Goal: Task Accomplishment & Management: Complete application form

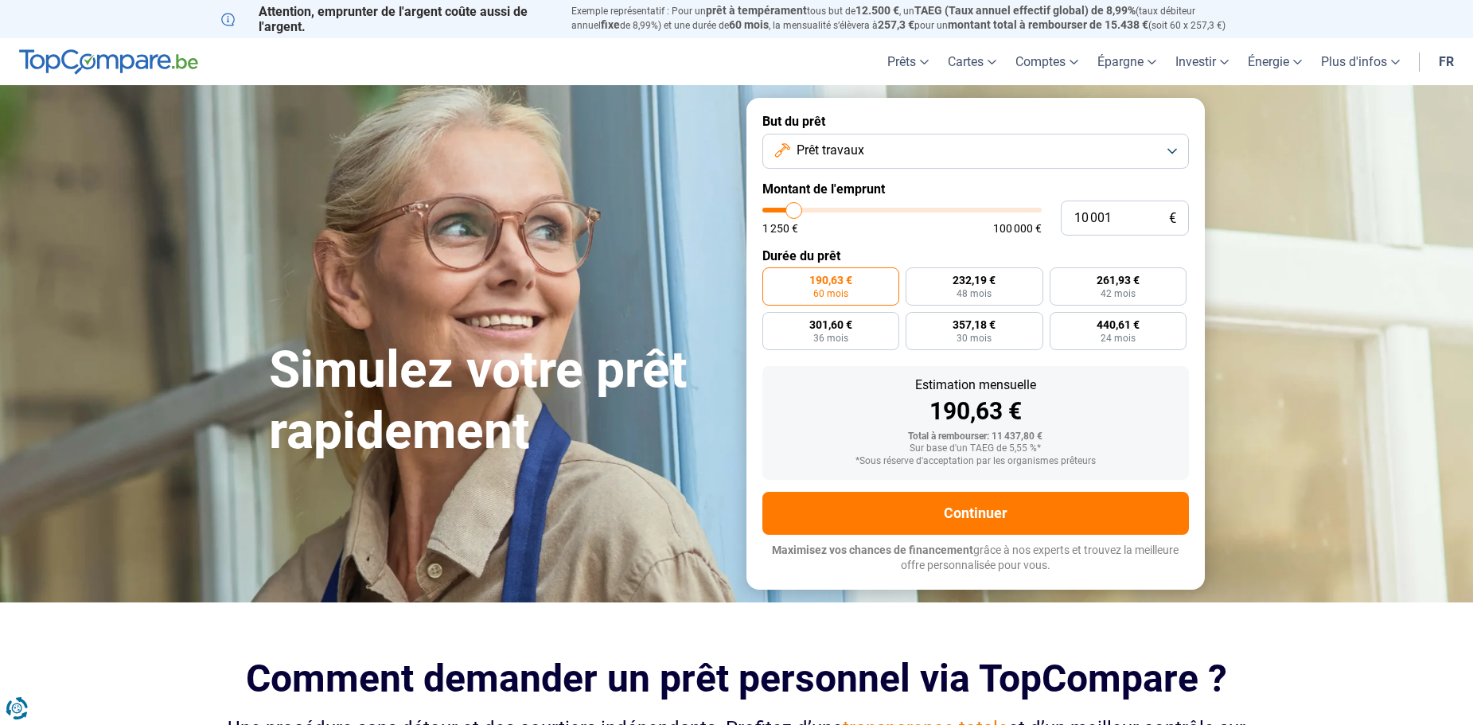
type input "9 500"
type input "9500"
type input "10 000"
type input "10000"
type input "10 500"
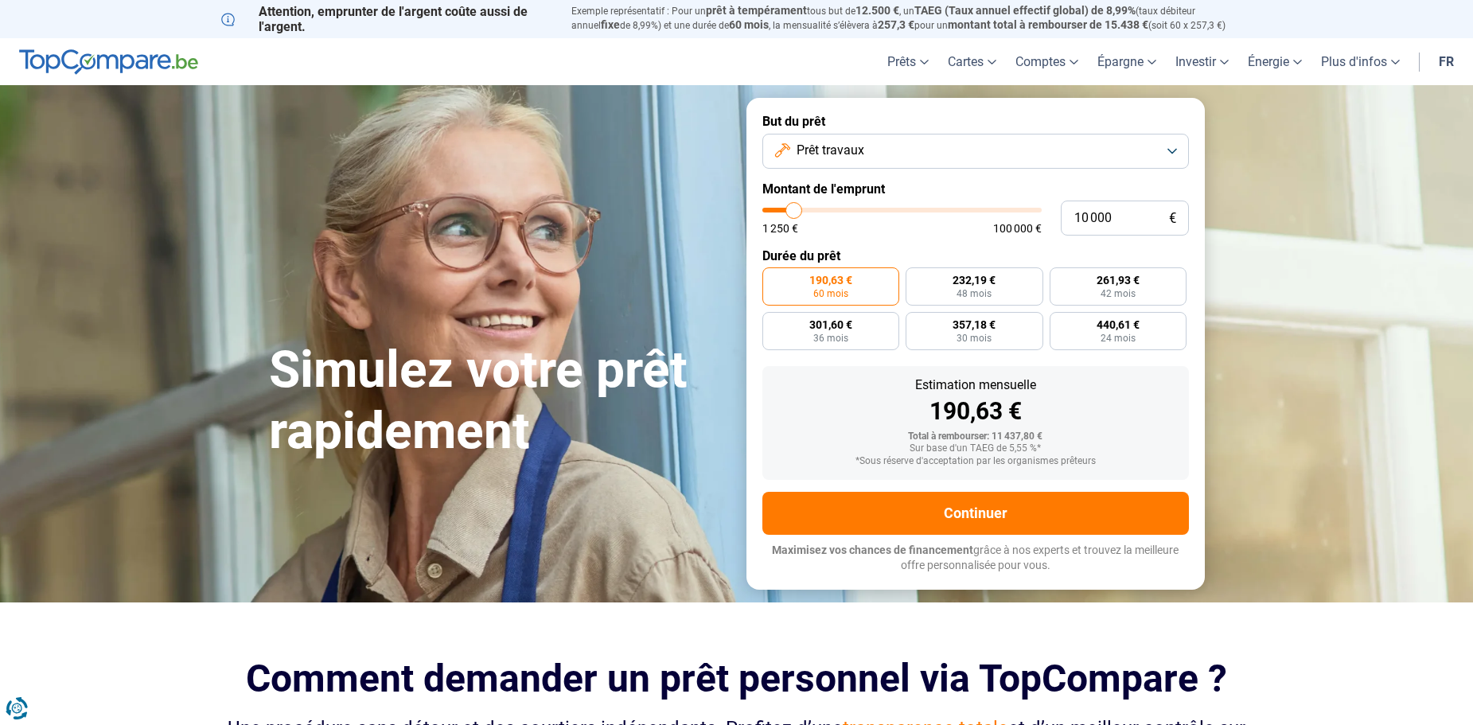
type input "10500"
type input "11 000"
type input "11000"
type input "11 250"
type input "11250"
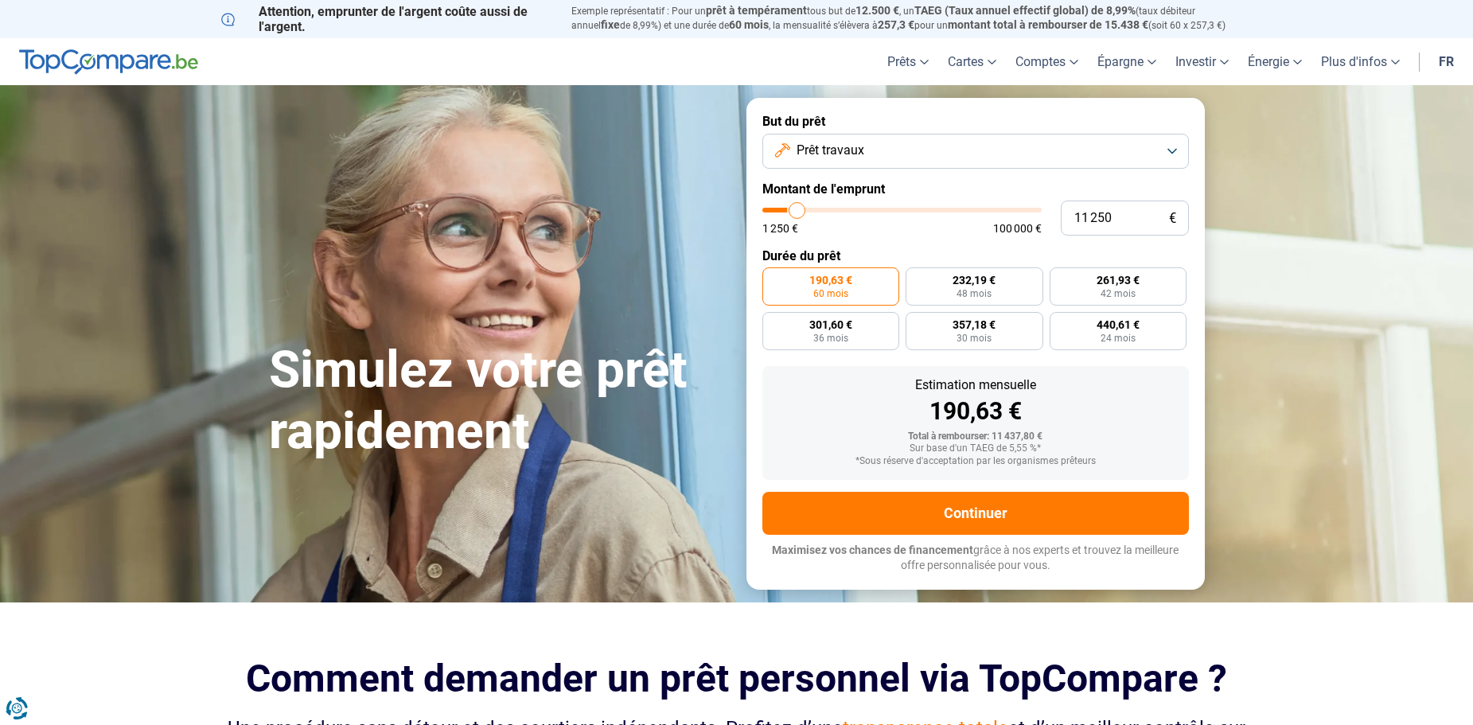
type input "11 500"
type input "11500"
type input "11 750"
type input "11750"
type input "12 000"
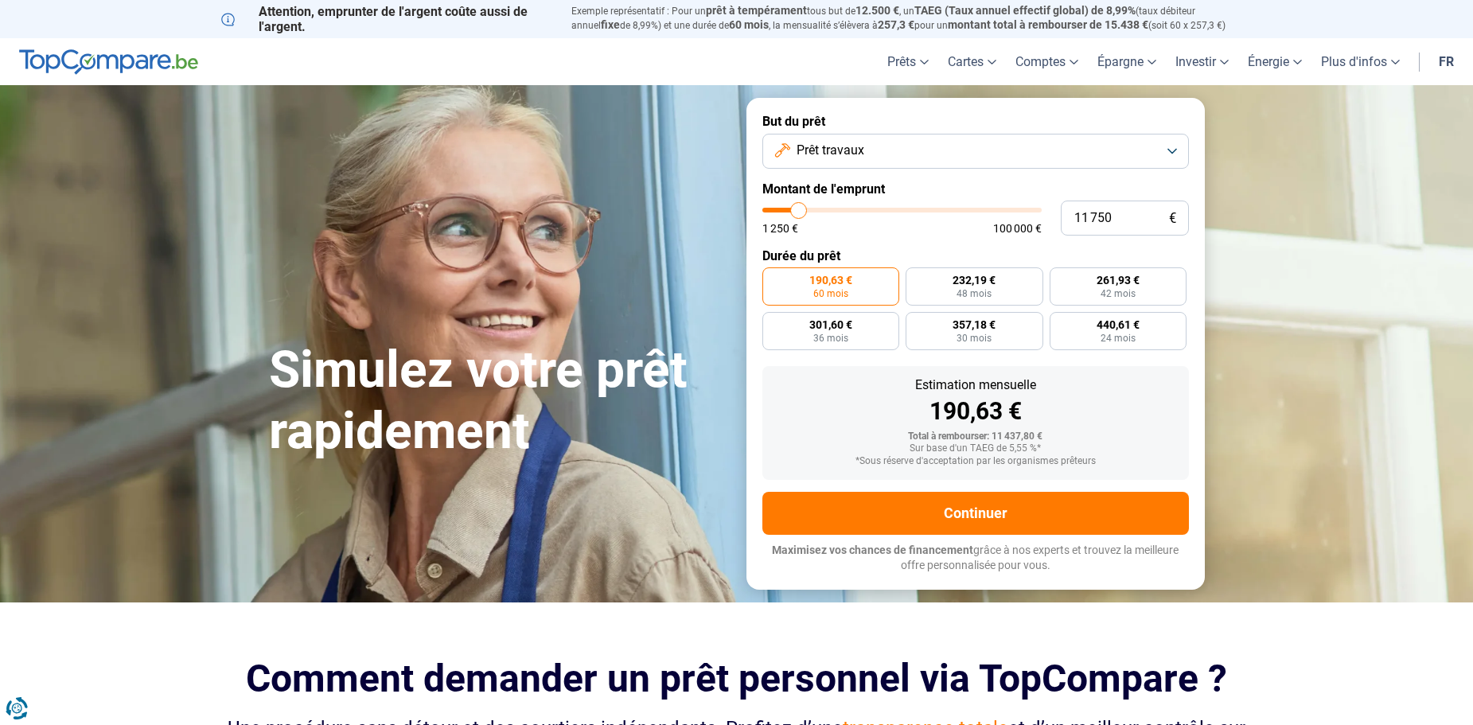
type input "12000"
type input "12 500"
type input "12500"
type input "12 750"
type input "12750"
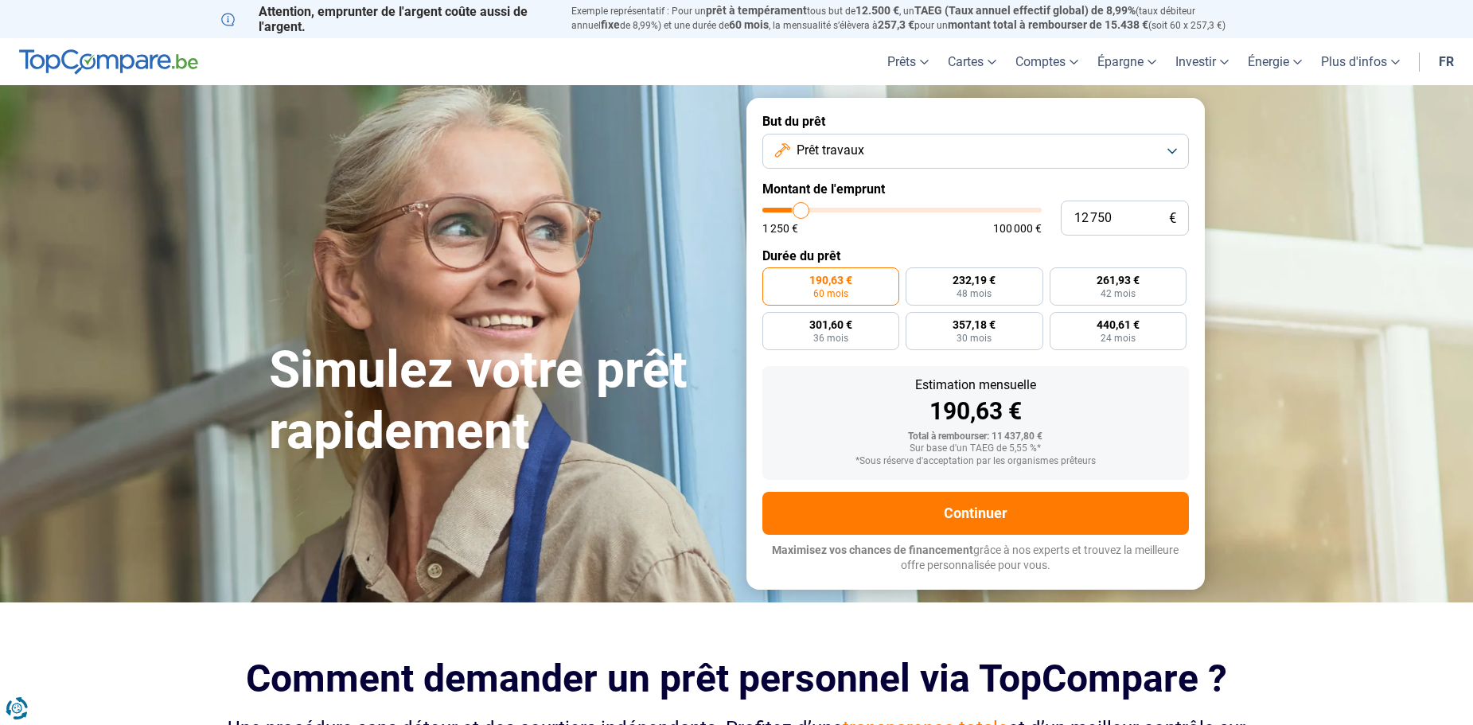
type input "13 000"
type input "13000"
type input "13 250"
type input "13250"
type input "13 500"
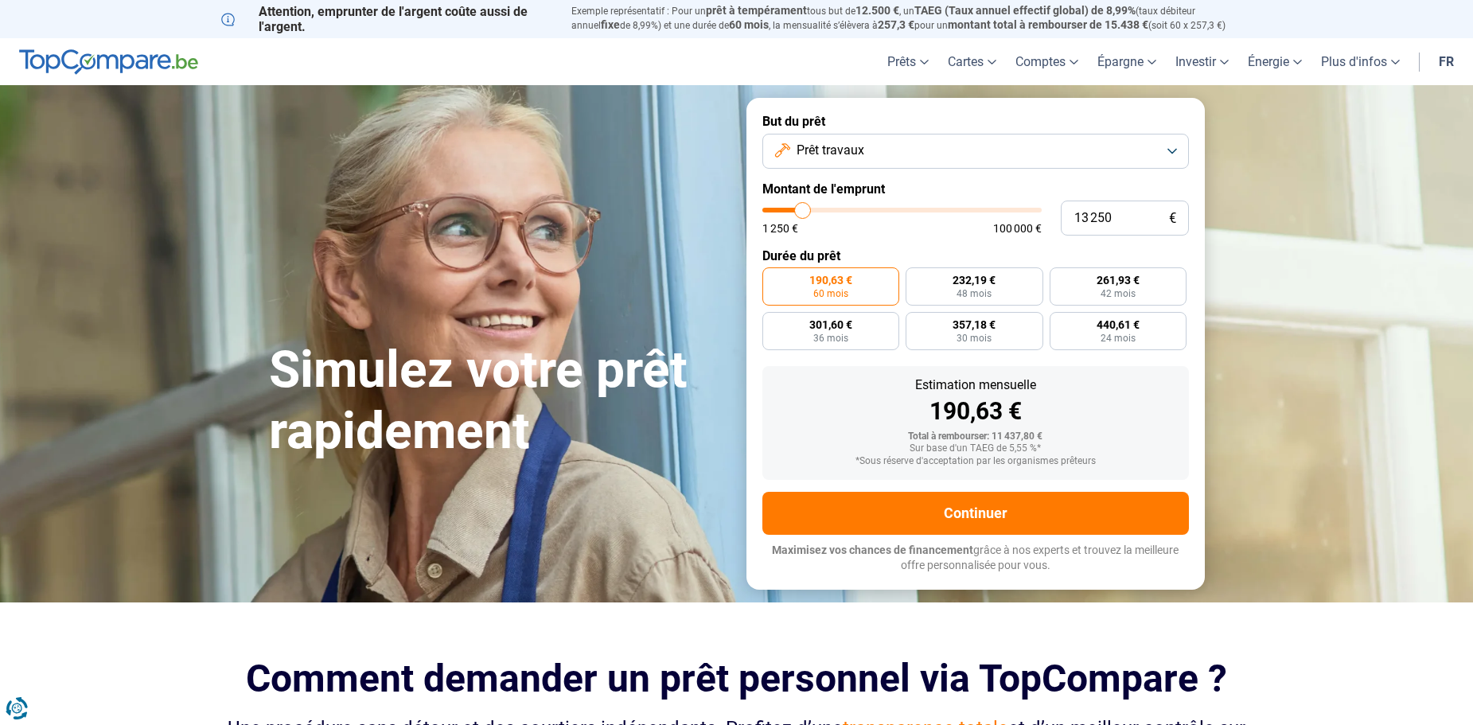
type input "13500"
type input "13 250"
type input "13250"
type input "13 000"
type input "13000"
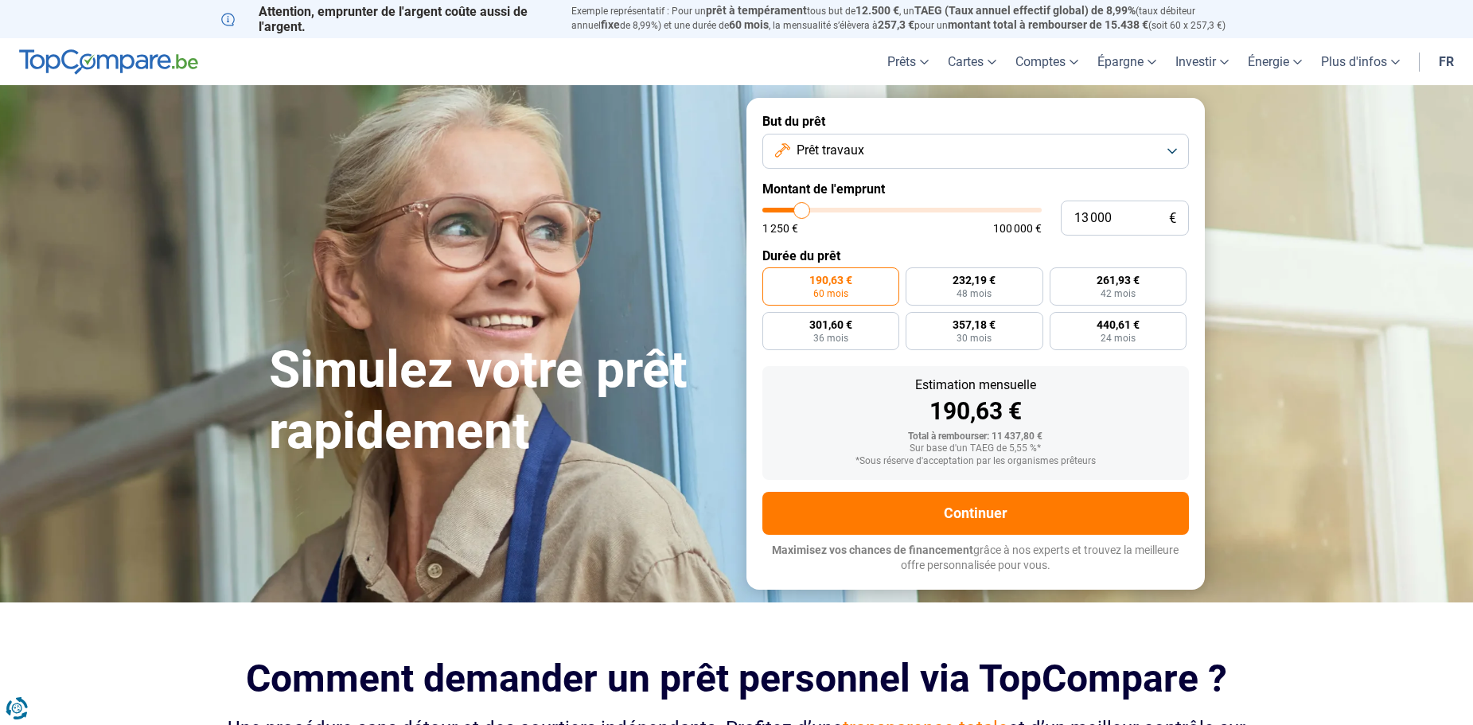
type input "12 750"
type input "12750"
type input "12 500"
type input "12500"
type input "12 000"
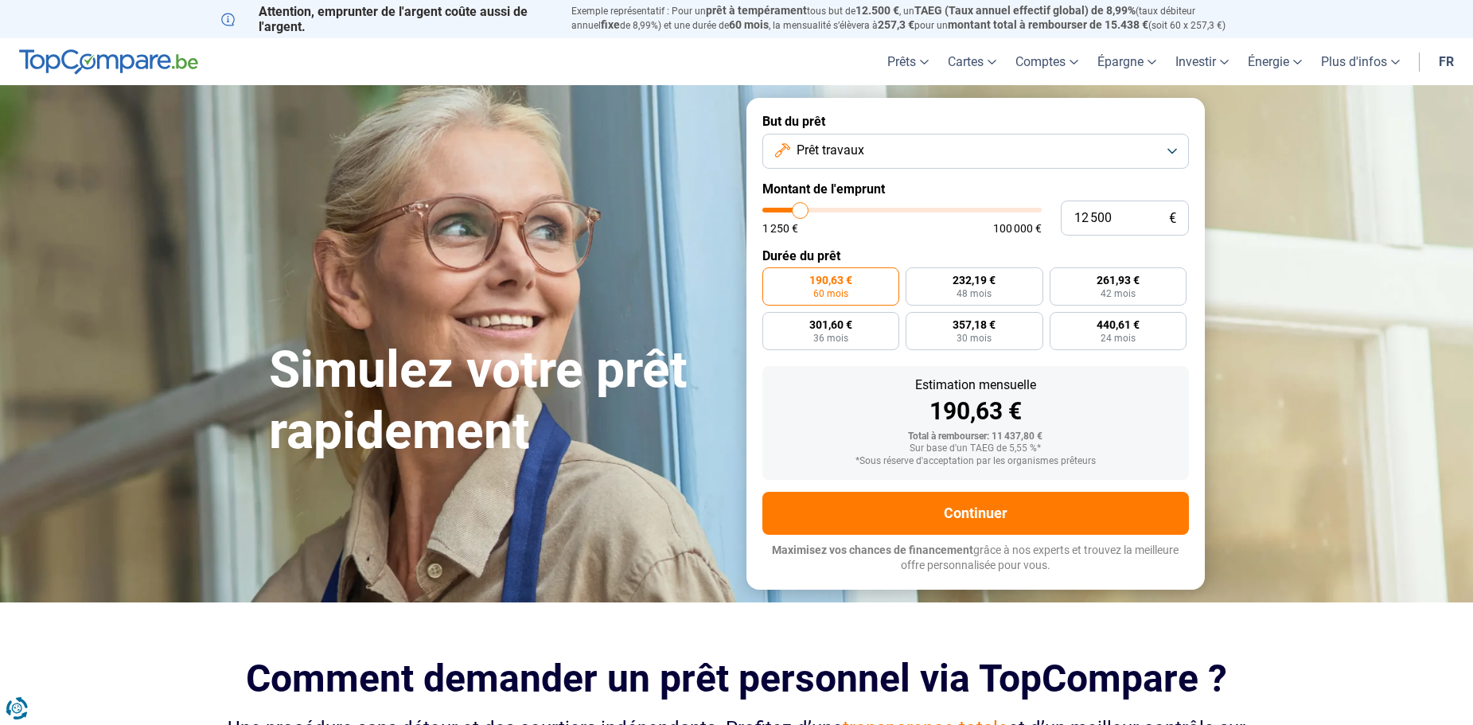
type input "12000"
type input "11 750"
type input "11750"
type input "11 500"
type input "11500"
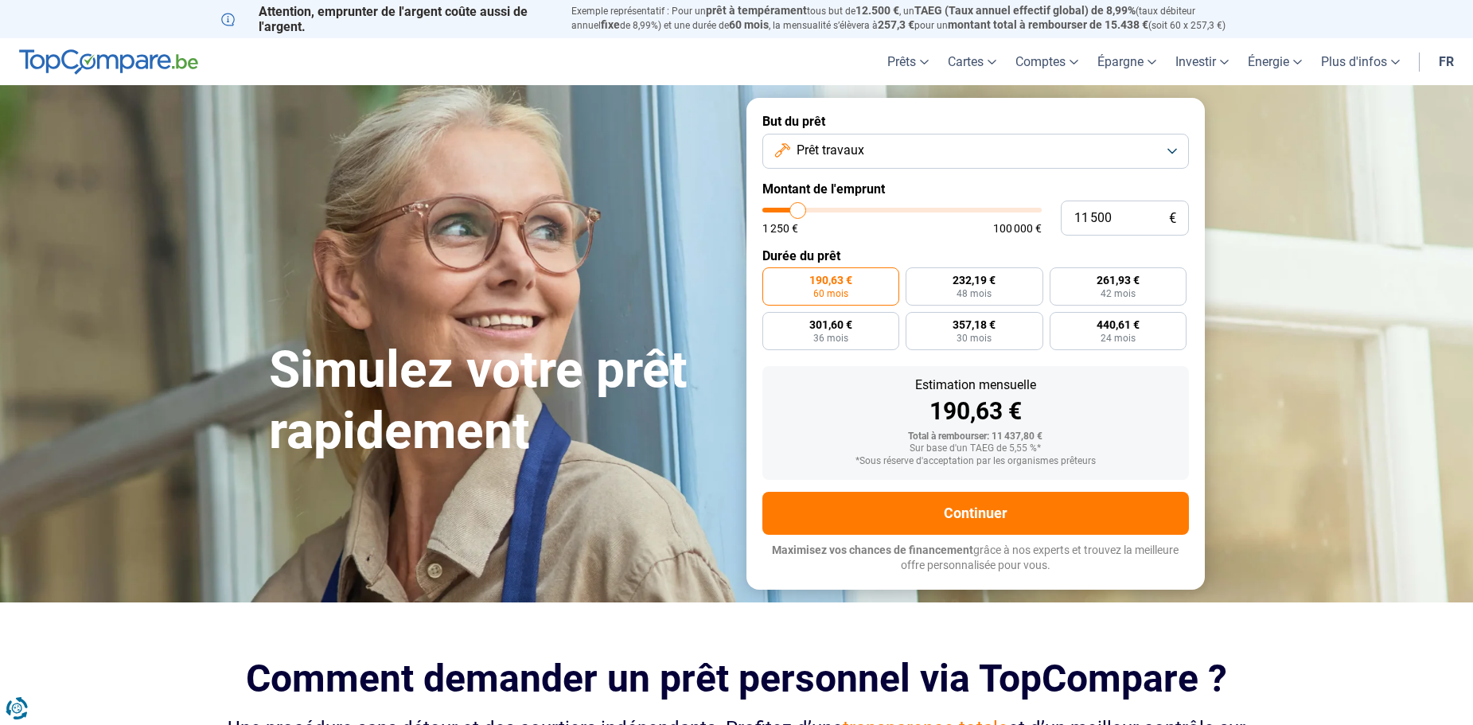
type input "11 250"
type input "11250"
type input "11 000"
type input "11000"
type input "10 500"
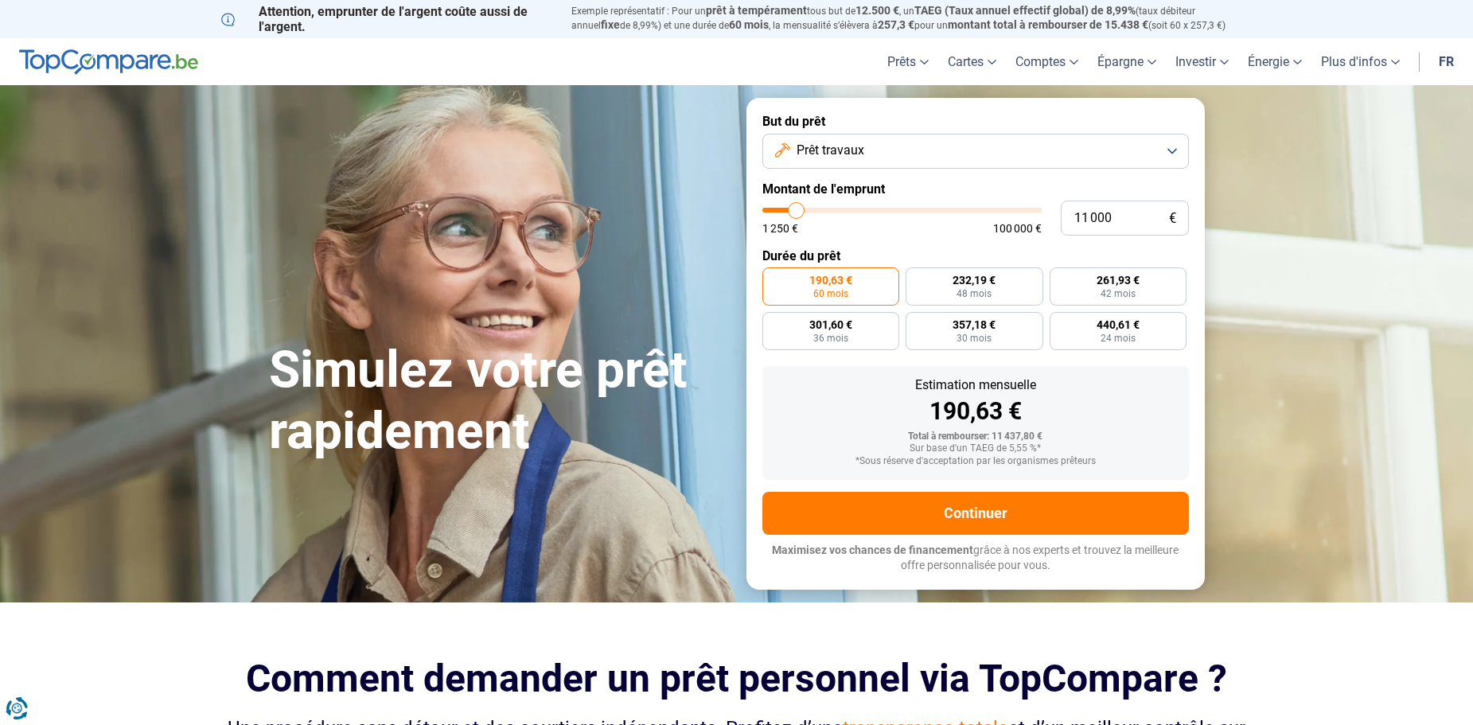
type input "10500"
type input "11 000"
type input "11000"
type input "11 250"
type input "11250"
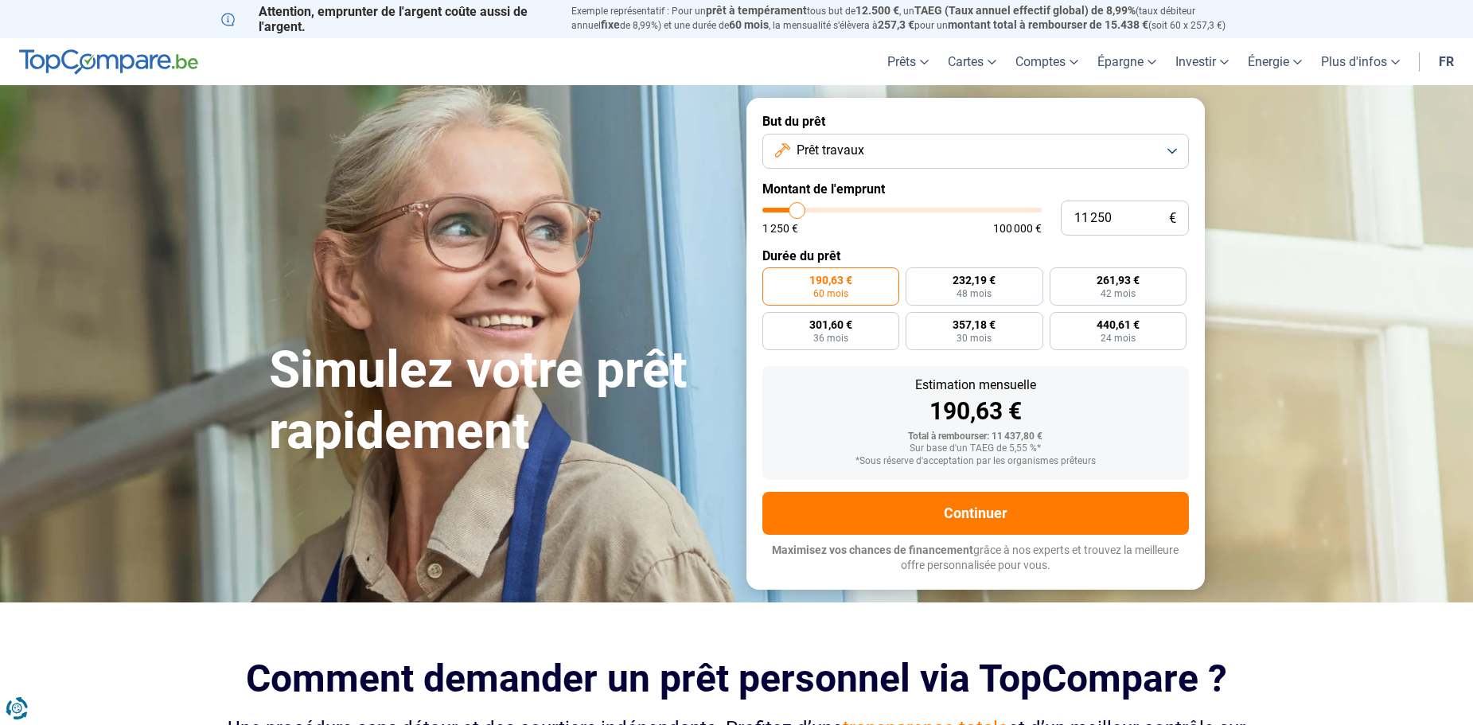
type input "11 500"
type input "11500"
type input "11 750"
type input "11750"
type input "12 000"
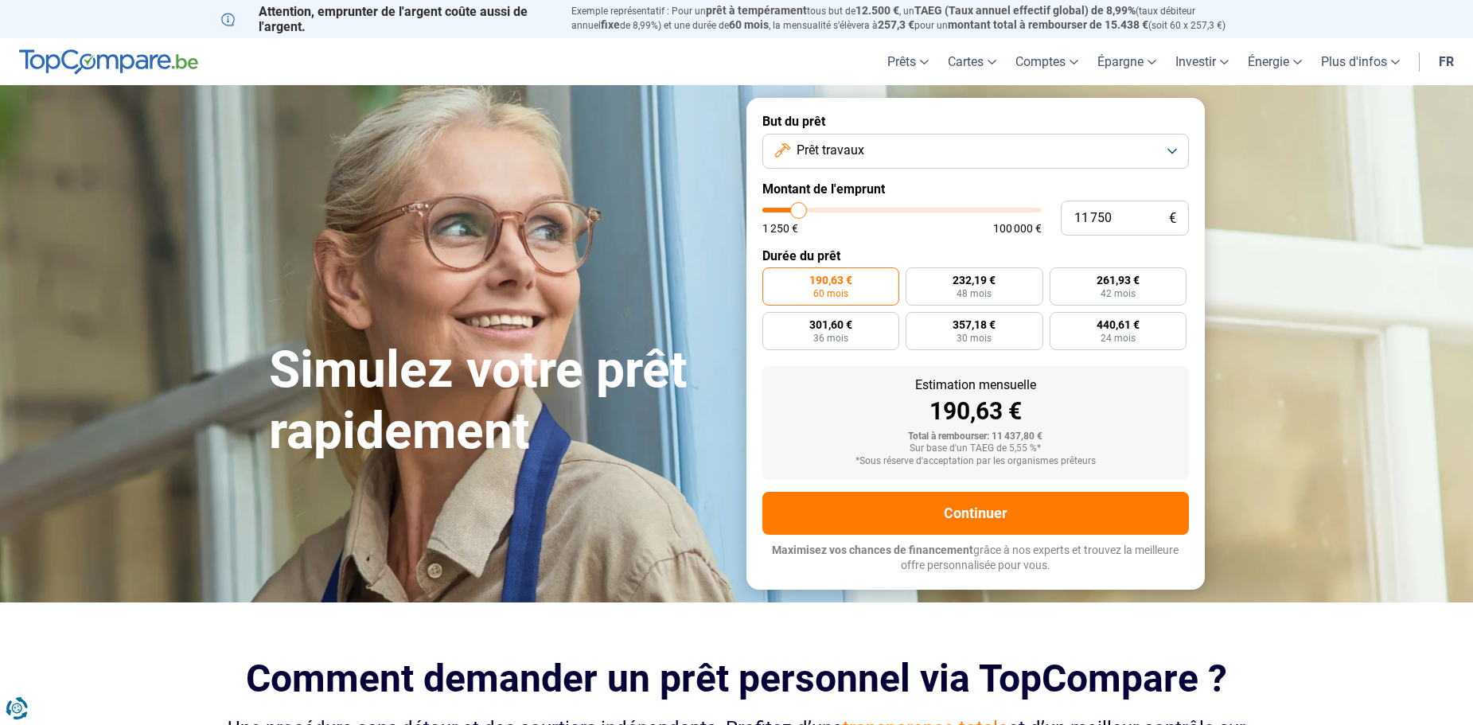
type input "12000"
type input "12 500"
type input "12500"
type input "12 750"
type input "12750"
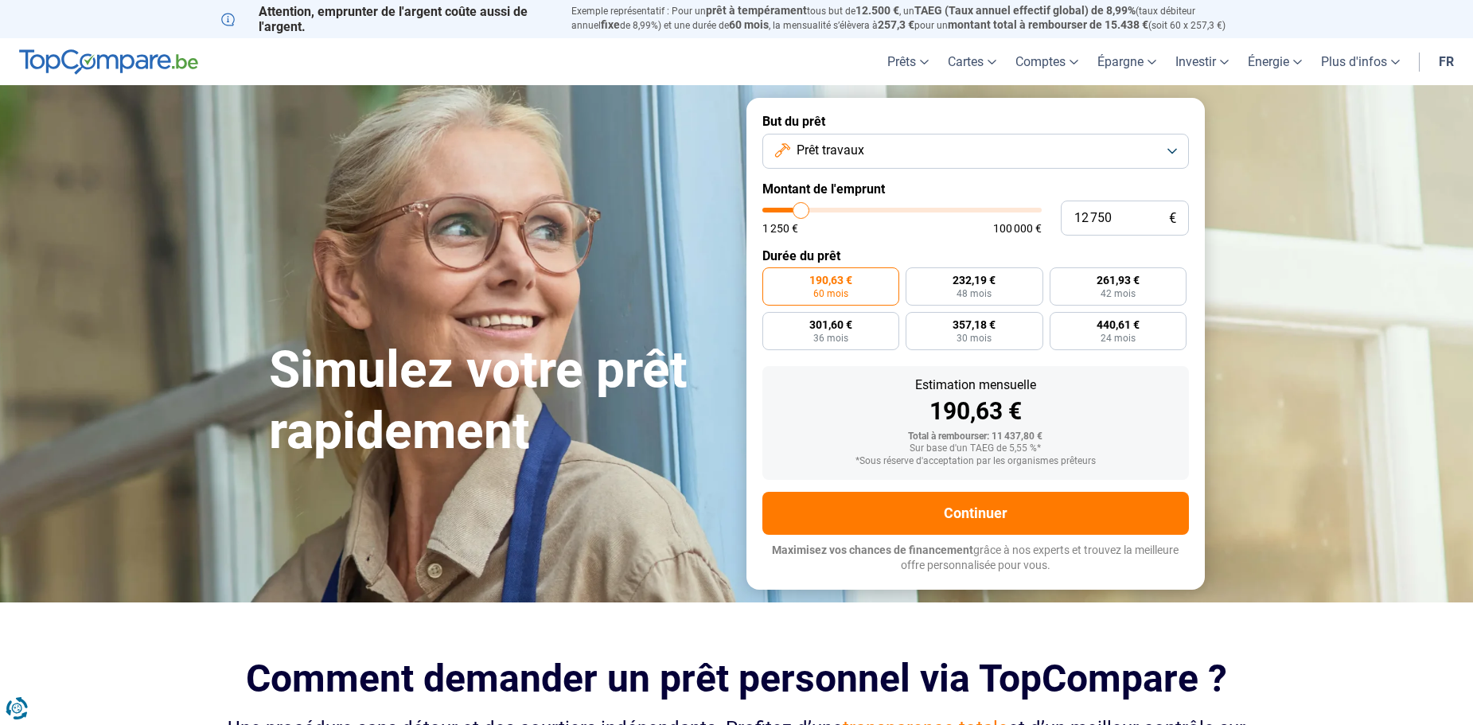
type input "13 000"
type input "13000"
type input "13 250"
type input "13250"
type input "13 500"
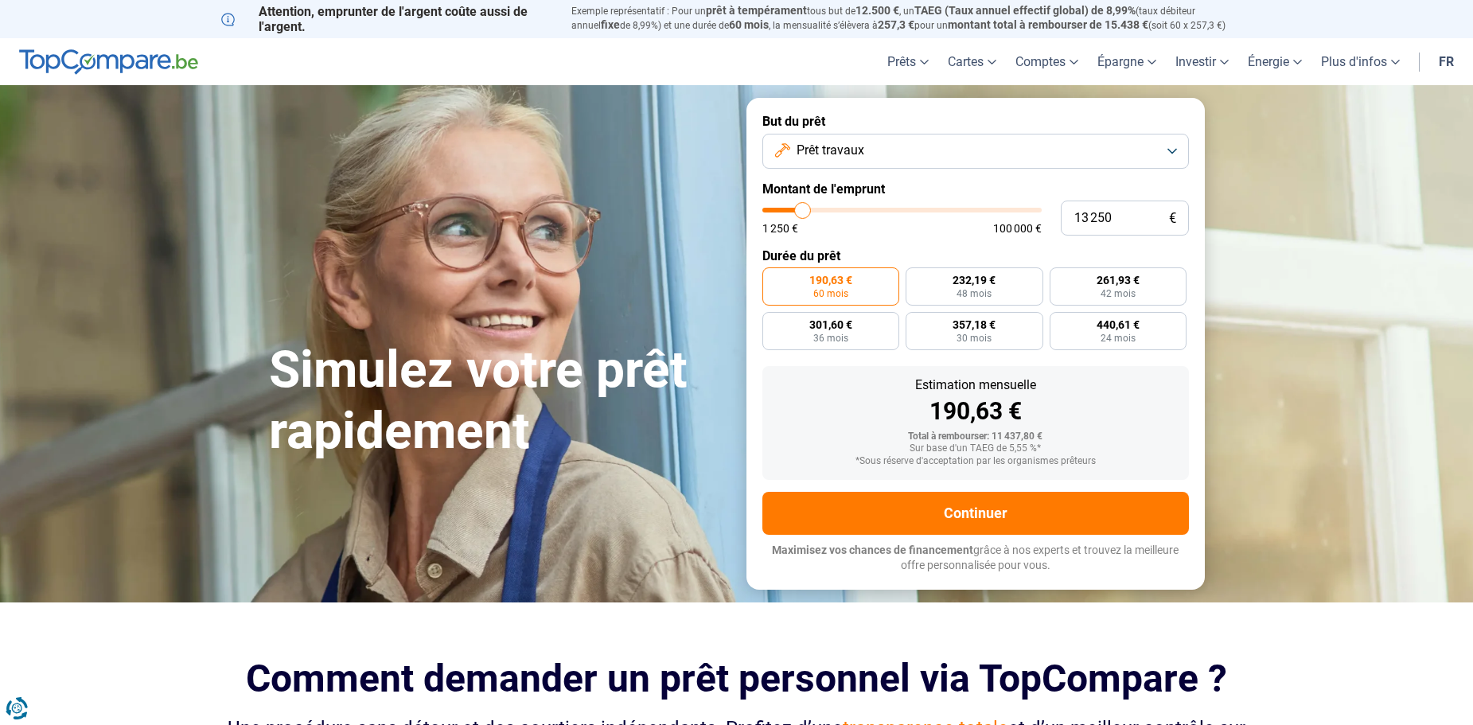
type input "13500"
type input "14 000"
type input "14000"
type input "14 250"
type input "14250"
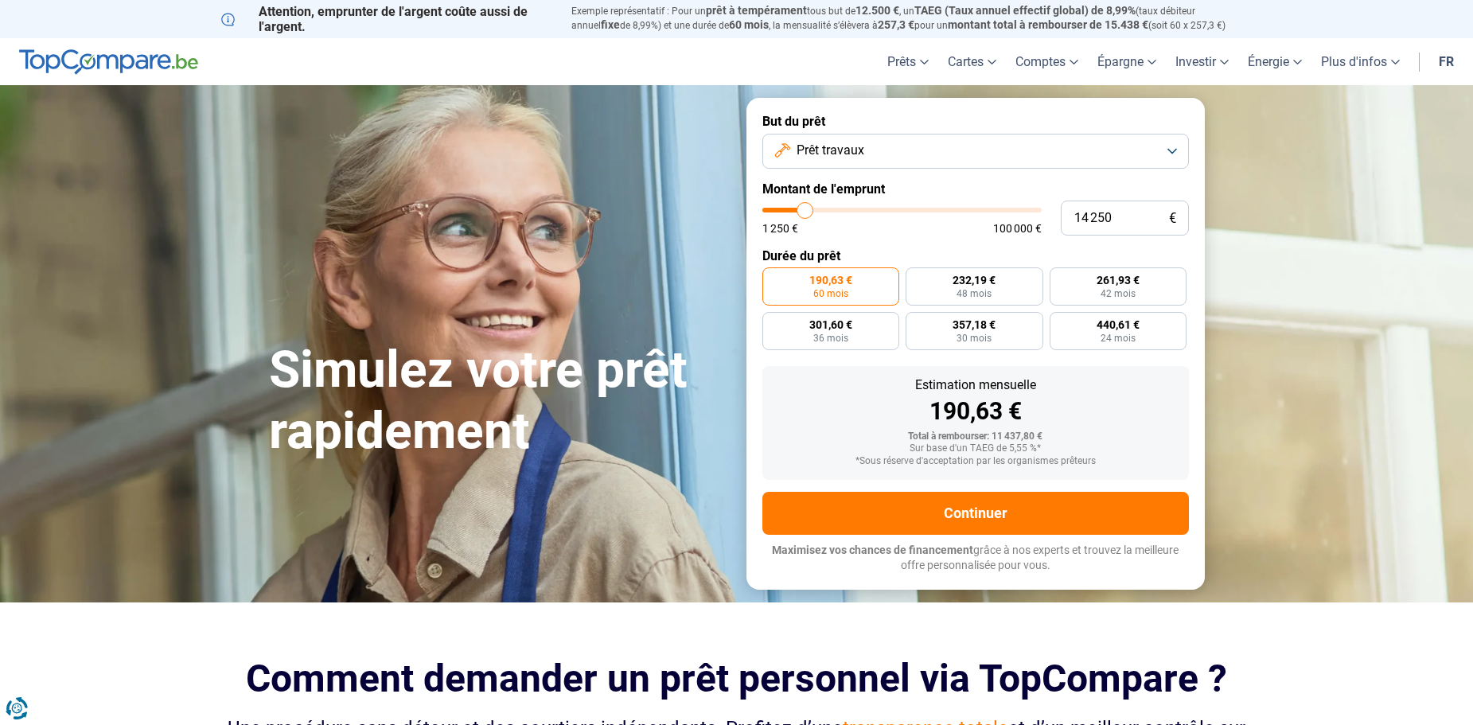
type input "14 750"
type input "14750"
type input "15 000"
type input "15000"
type input "15 500"
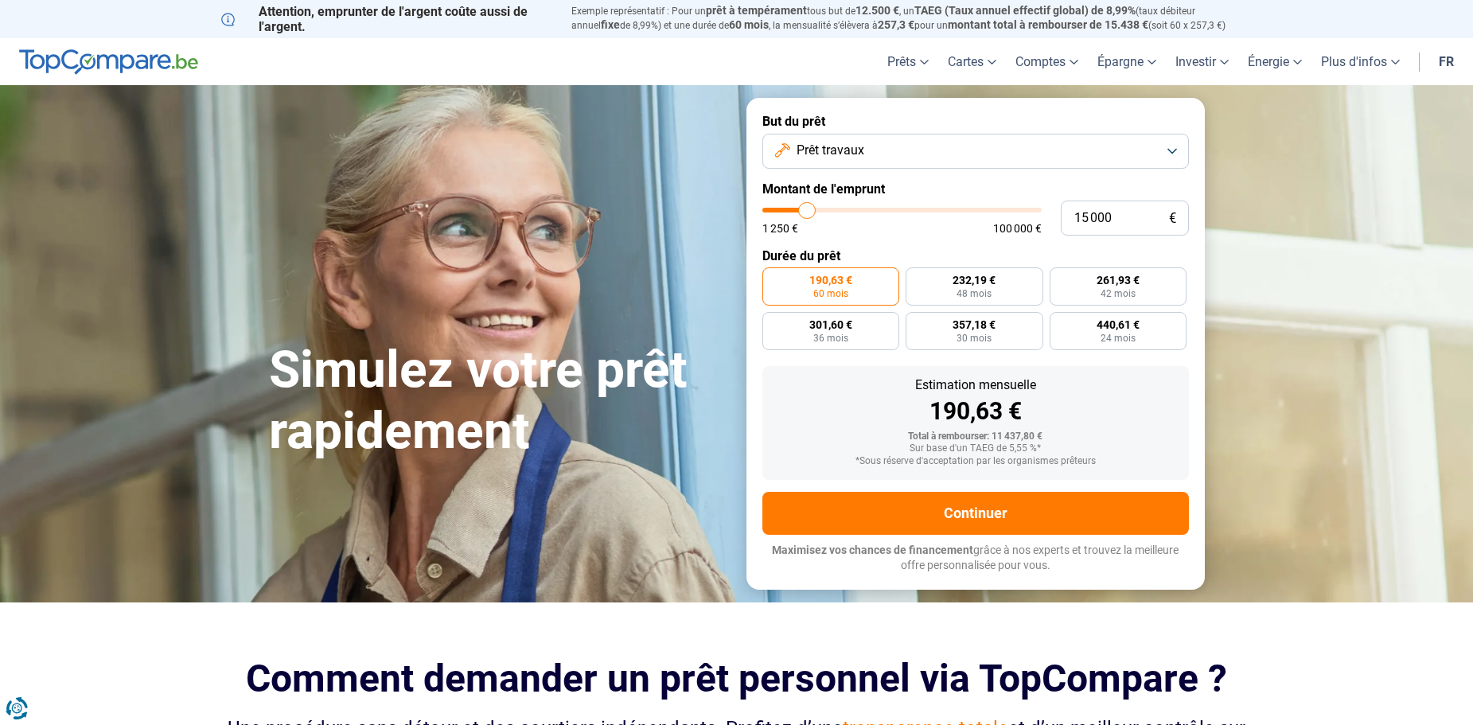
type input "15500"
type input "15 750"
type input "15750"
type input "15 500"
type input "15500"
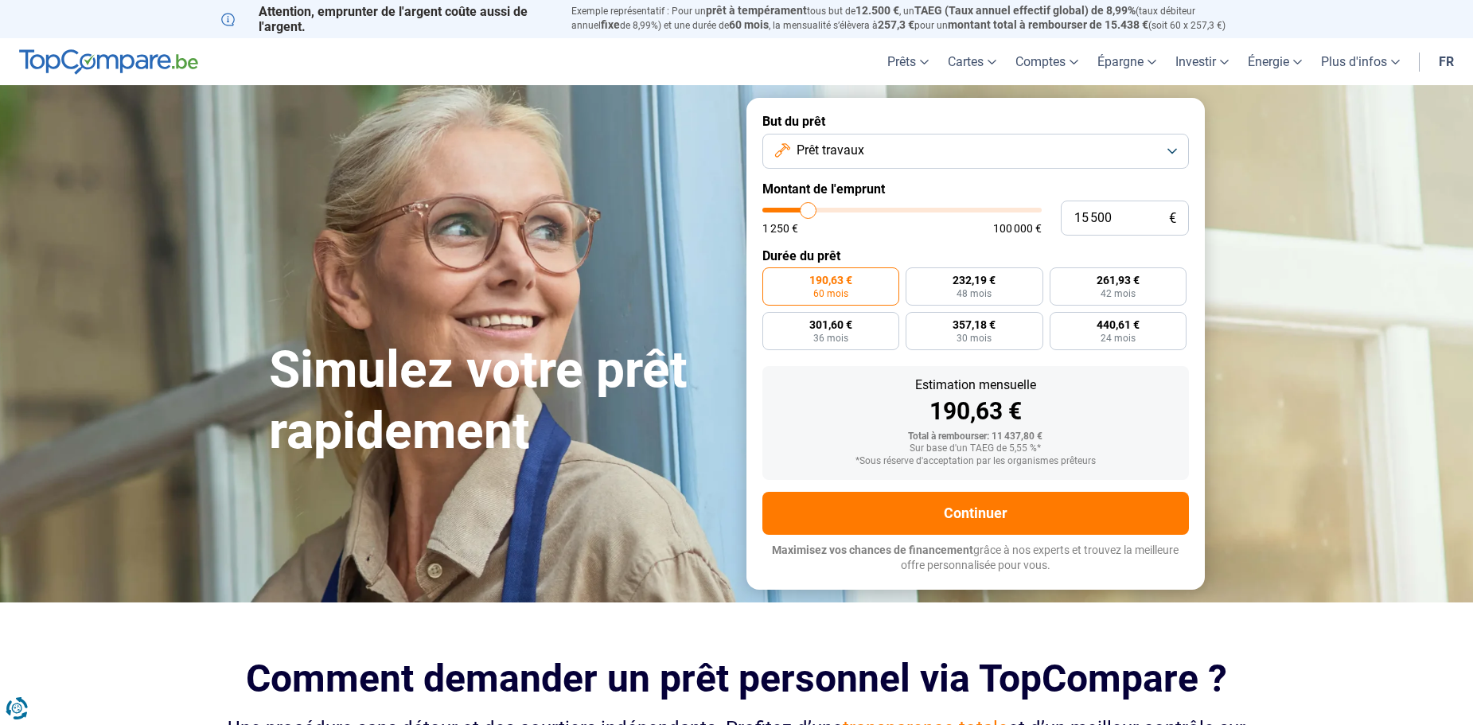
type input "15 000"
type input "15000"
type input "14 750"
type input "14750"
type input "14 500"
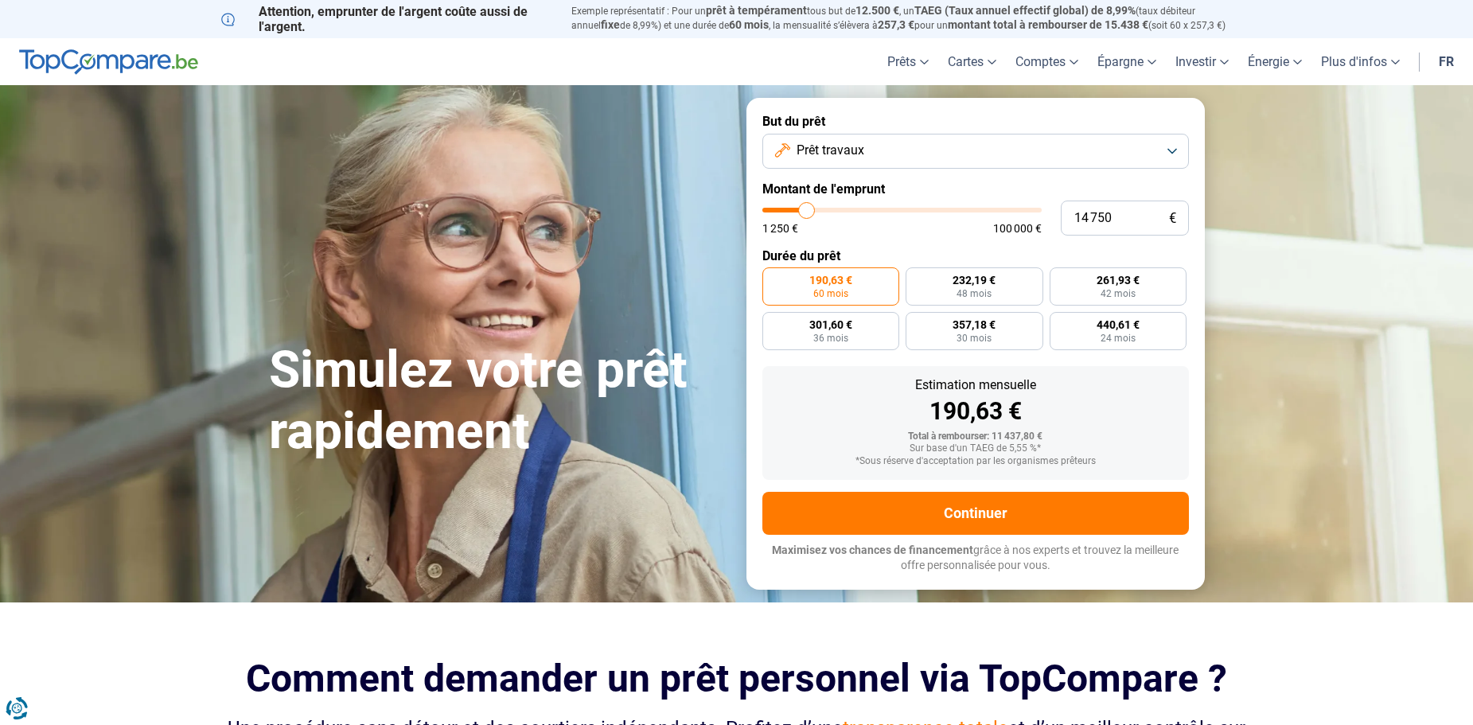
type input "14500"
type input "14 750"
type input "14750"
type input "15 000"
type input "15000"
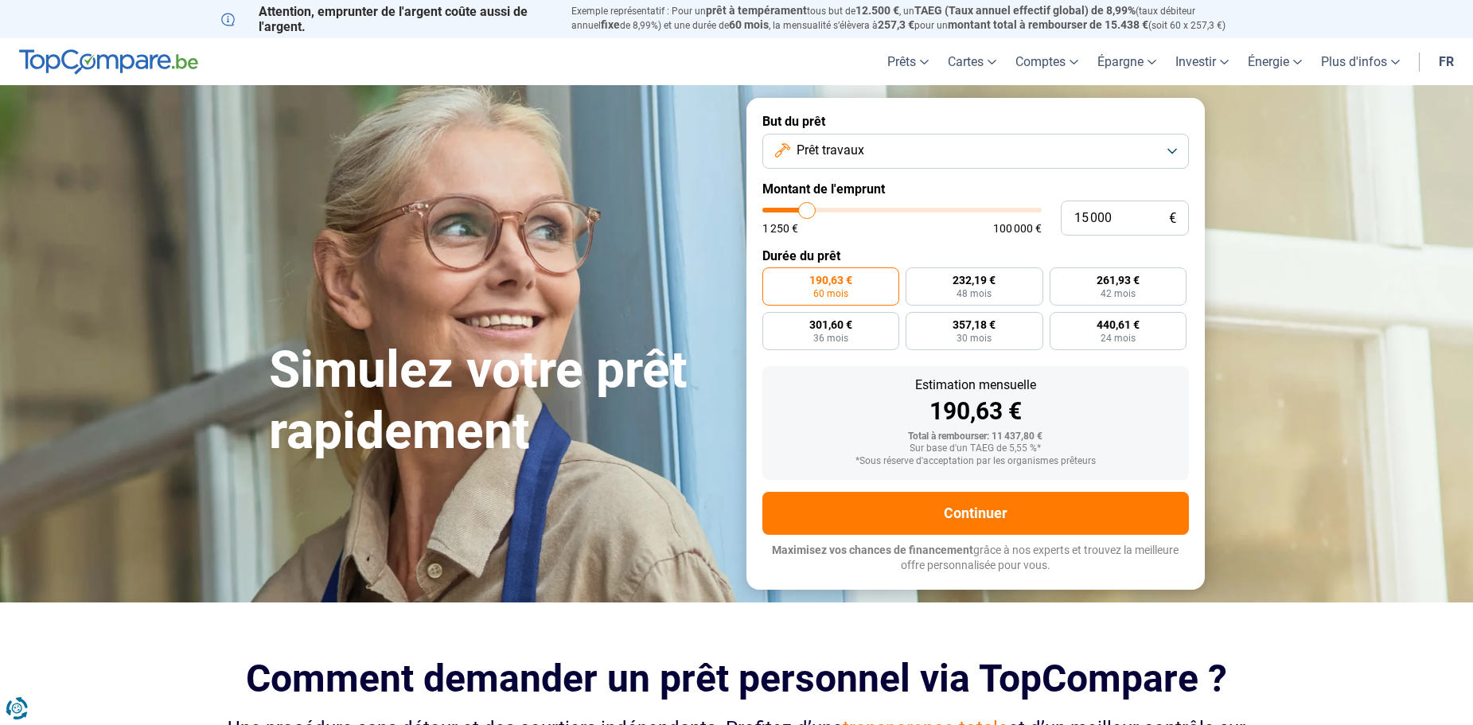
type input "15 500"
type input "15500"
type input "15 750"
type input "15750"
type input "16 000"
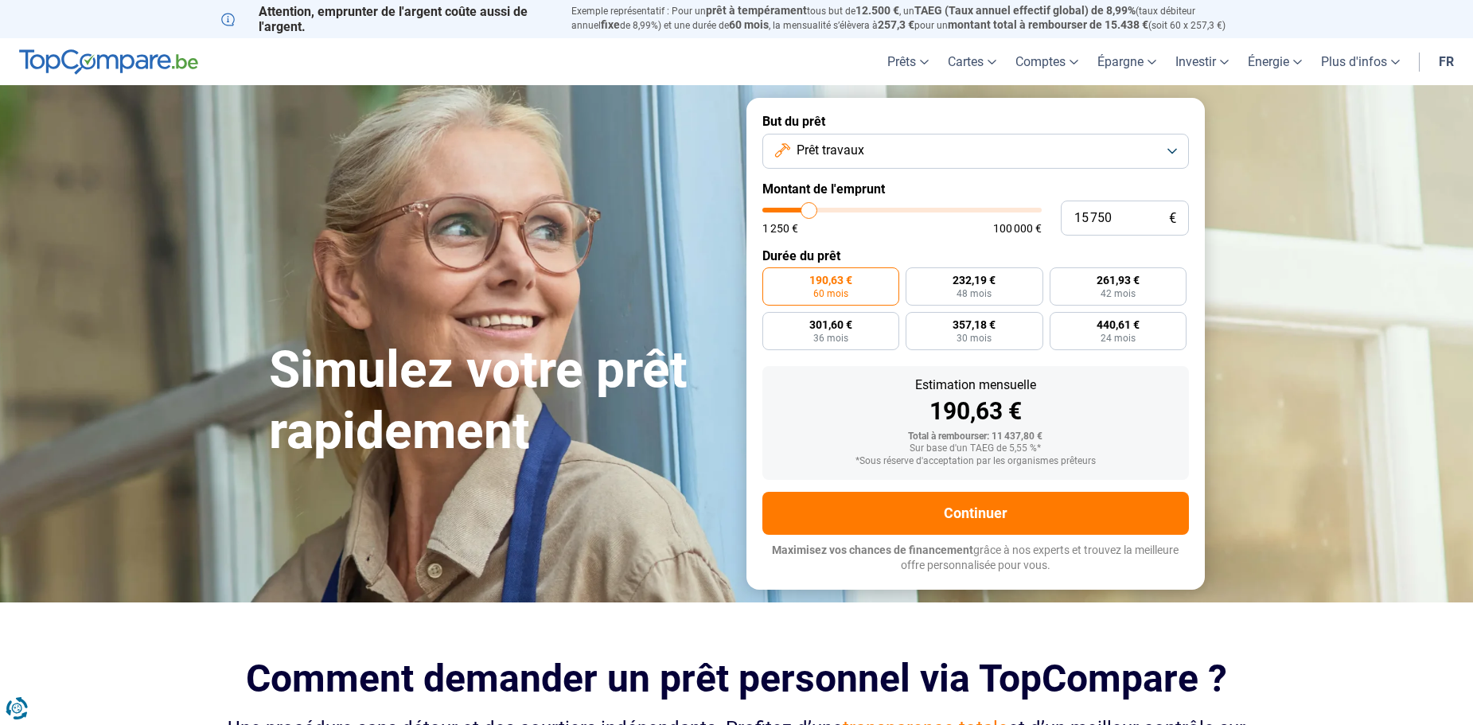
type input "16000"
type input "15 750"
type input "15750"
type input "15 500"
type input "15500"
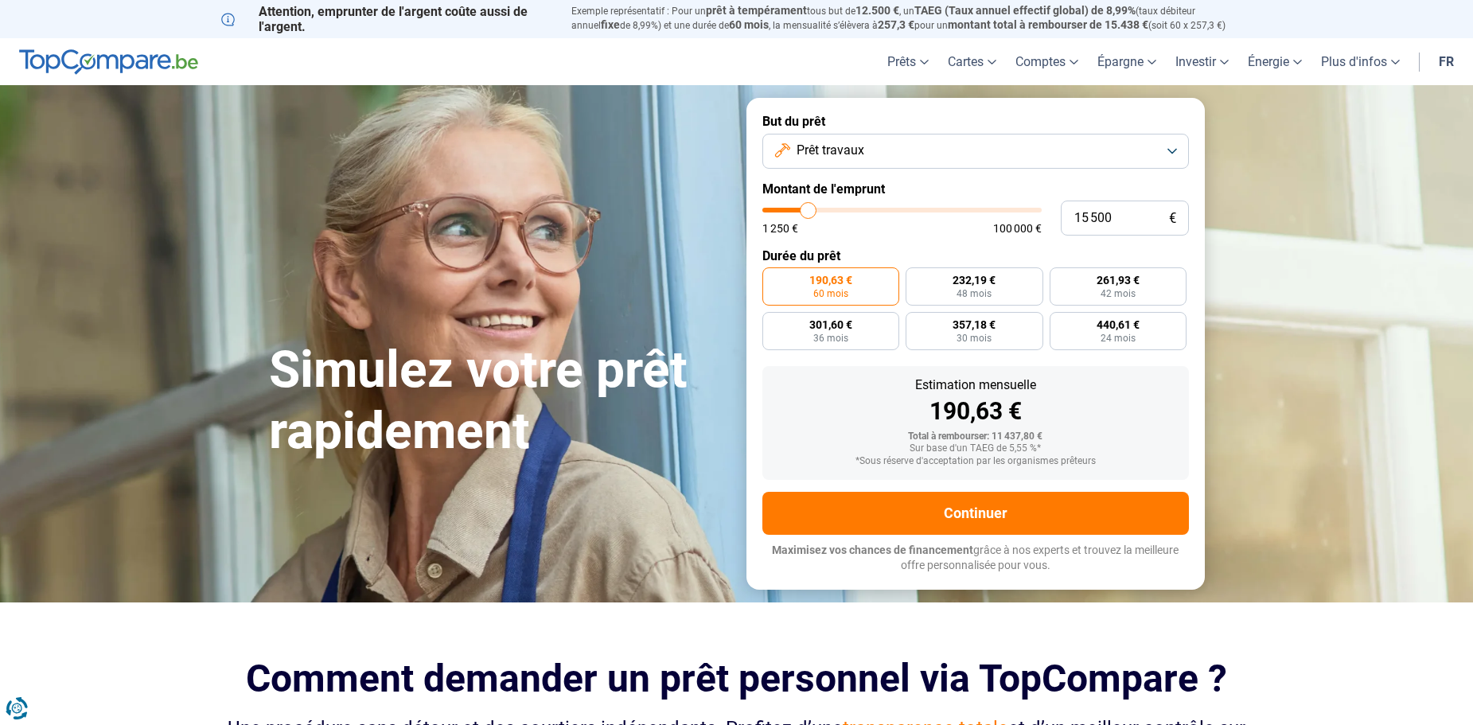
type input "15 000"
drag, startPoint x: 791, startPoint y: 213, endPoint x: 808, endPoint y: 218, distance: 17.4
type input "15000"
click at [808, 213] on input "range" at bounding box center [902, 210] width 279 height 5
type input "14 750"
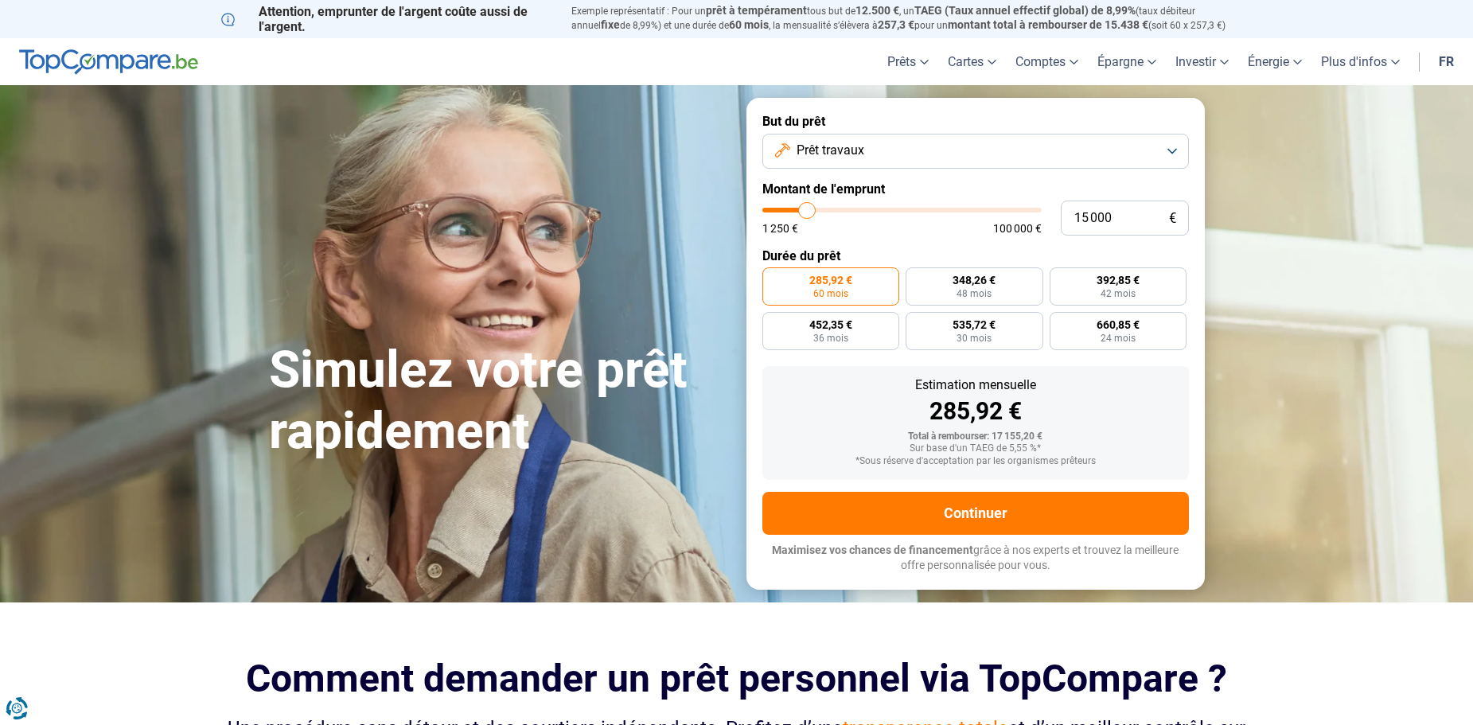
type input "14750"
type input "15 000"
type input "15000"
type input "15 500"
type input "15500"
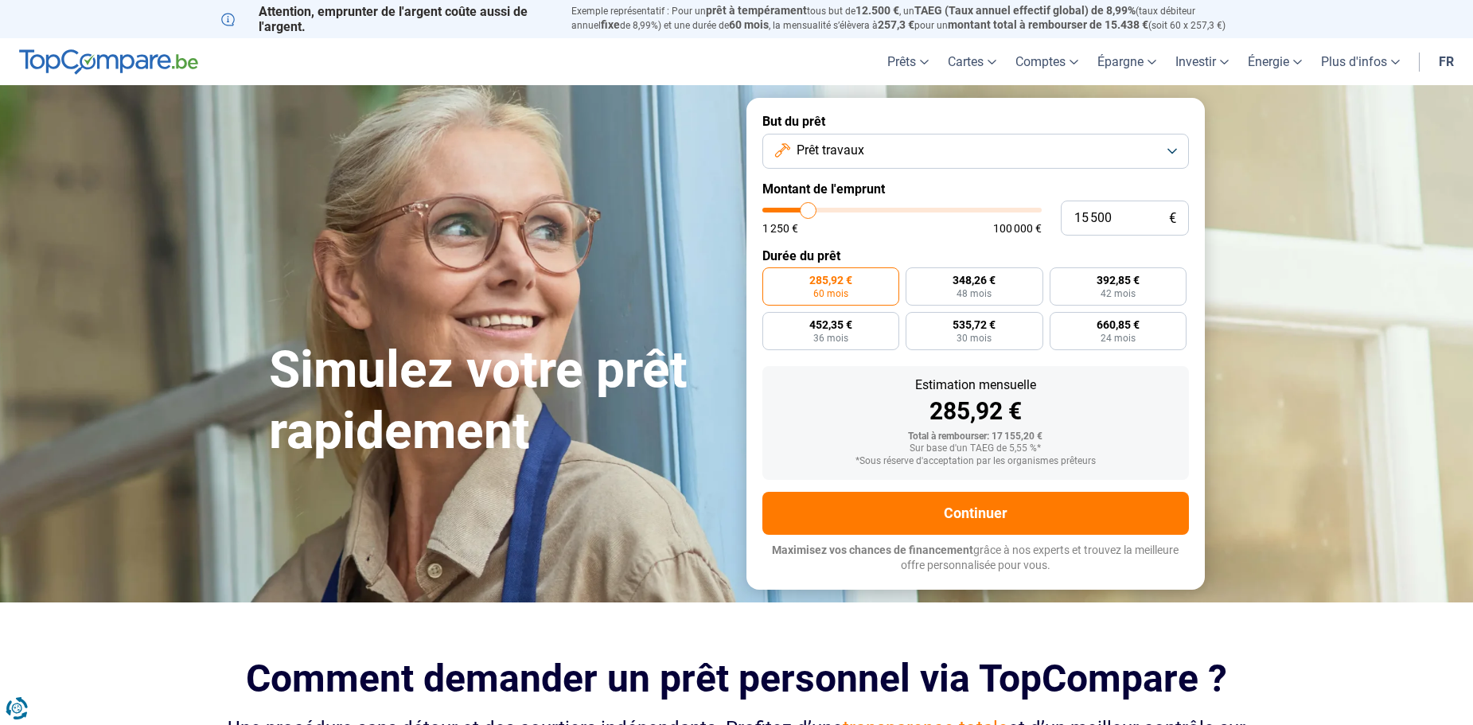
type input "16 000"
type input "16000"
type input "16 250"
type input "16250"
type input "17 250"
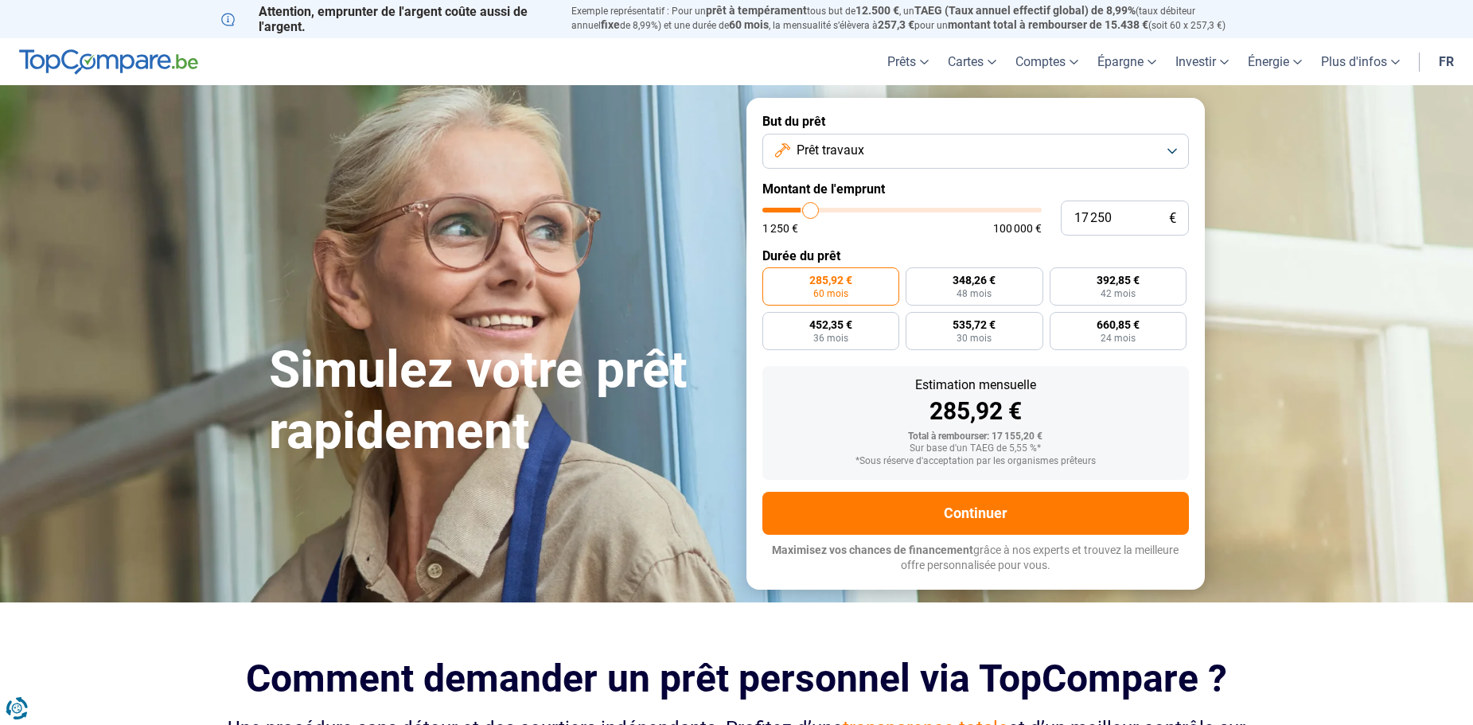
type input "17250"
type input "17 500"
type input "17500"
type input "17 750"
type input "17750"
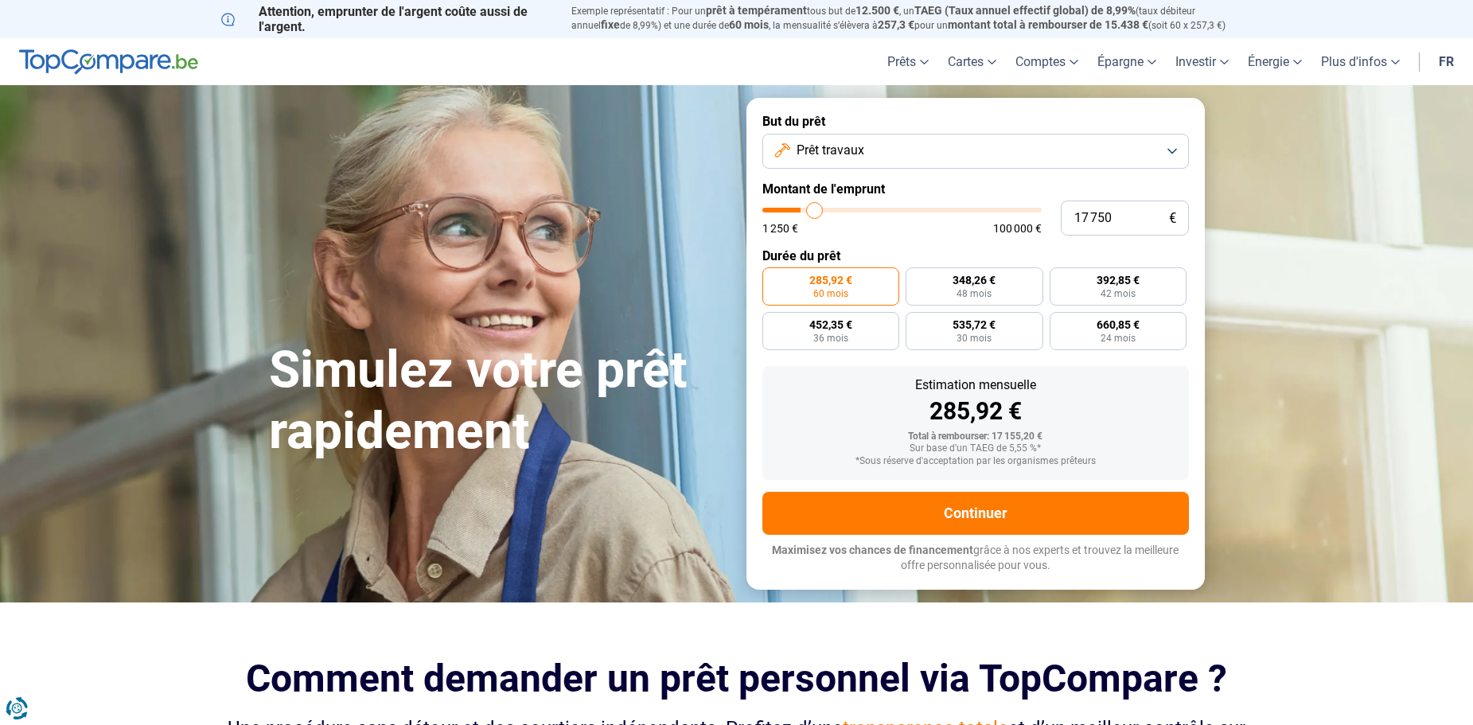
type input "18 500"
type input "18500"
type input "18 750"
type input "18750"
type input "19 000"
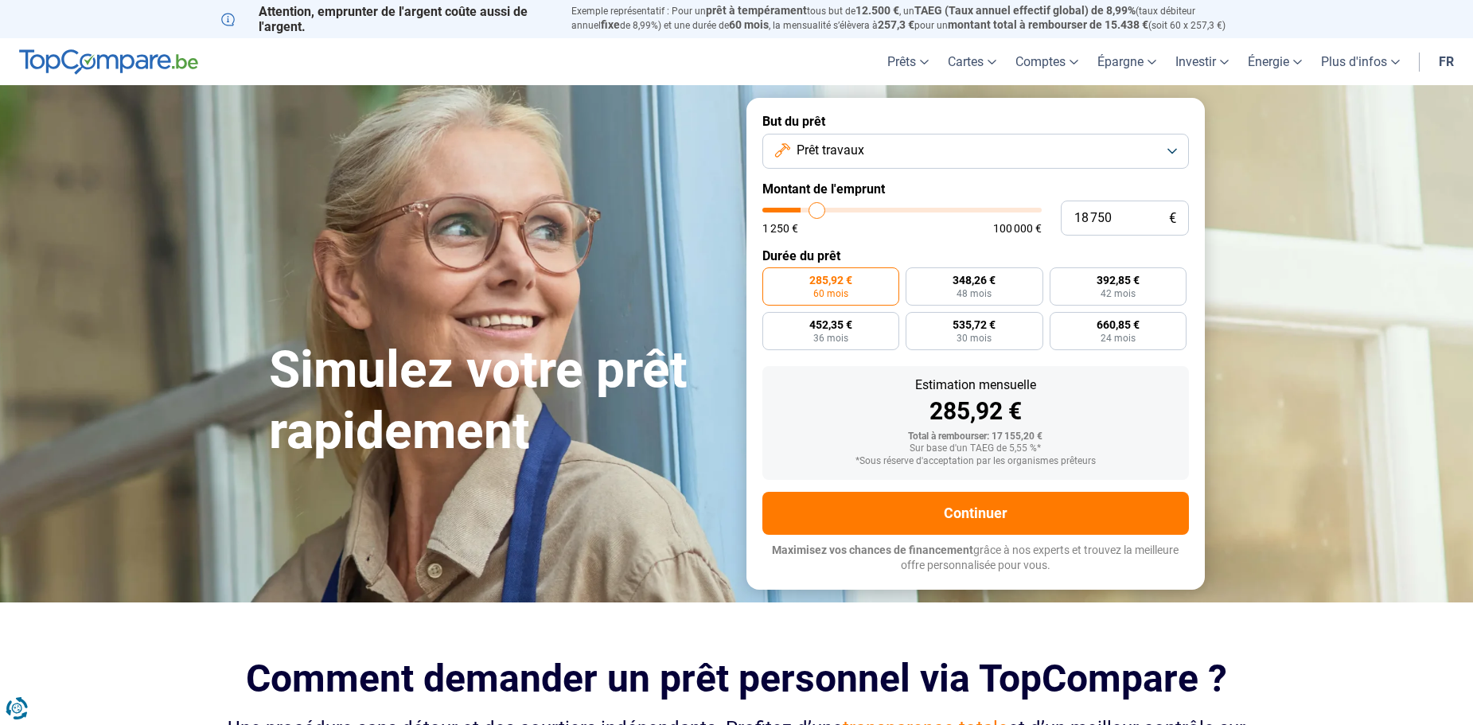
type input "19000"
type input "19 750"
type input "19750"
type input "20 250"
type input "20250"
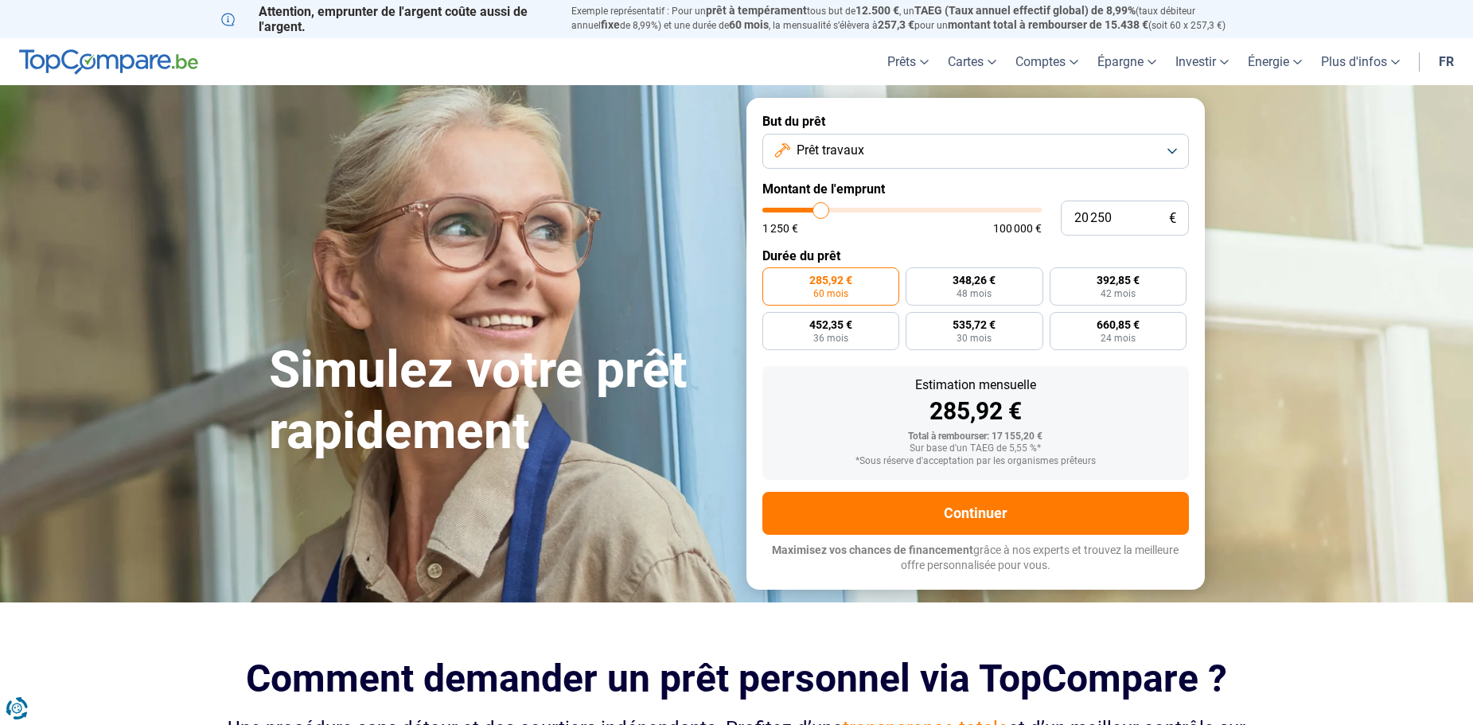
type input "20 500"
type input "20500"
type input "20 750"
type input "20750"
type input "21 250"
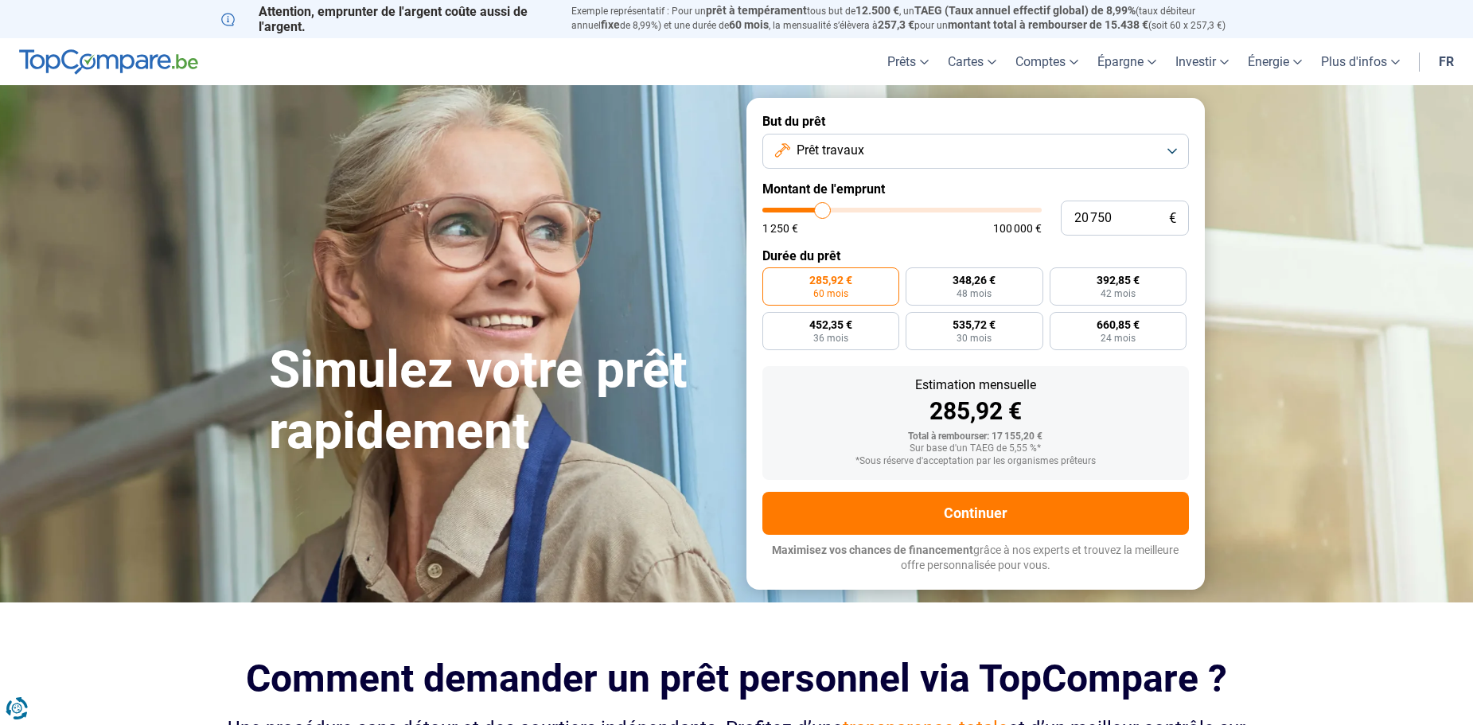
type input "21250"
type input "21 500"
type input "21500"
type input "21 750"
type input "21750"
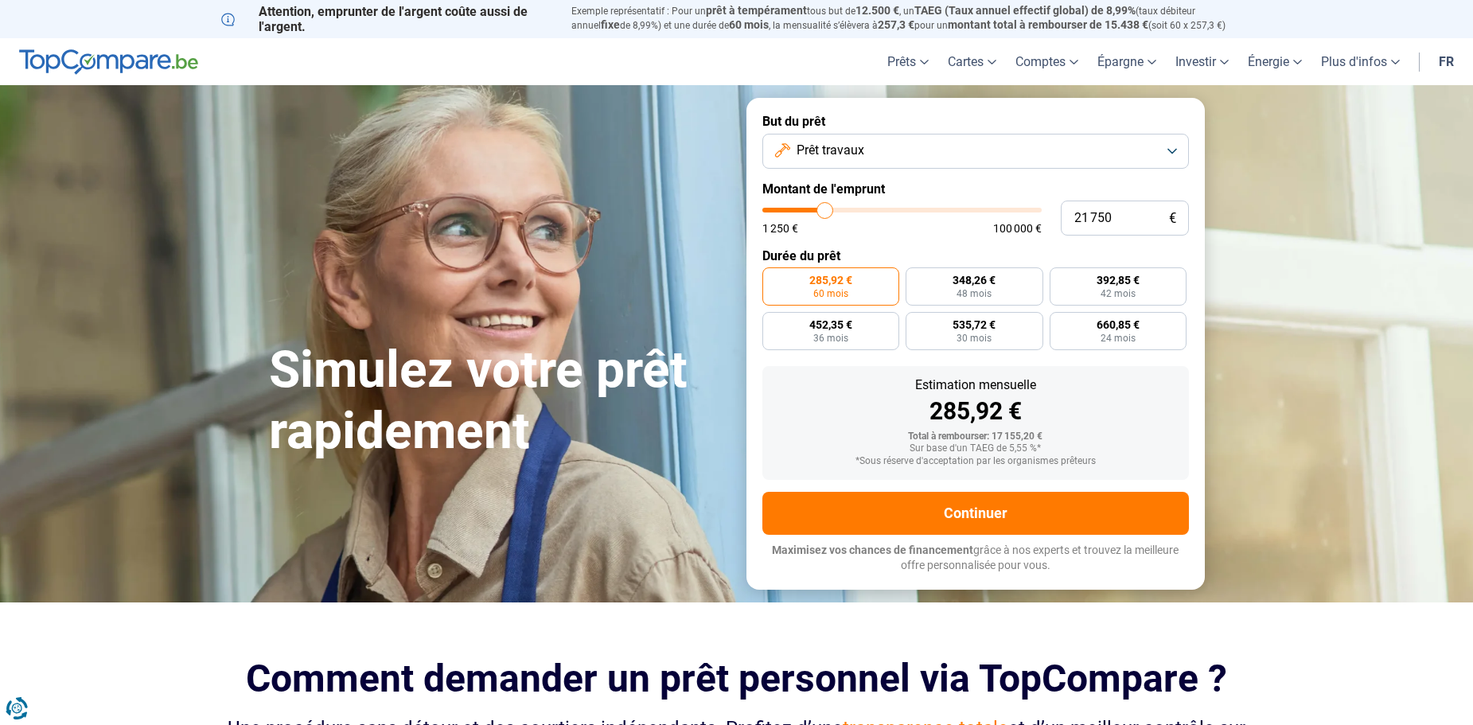
type input "22 000"
type input "22000"
type input "22 250"
type input "22250"
type input "22 750"
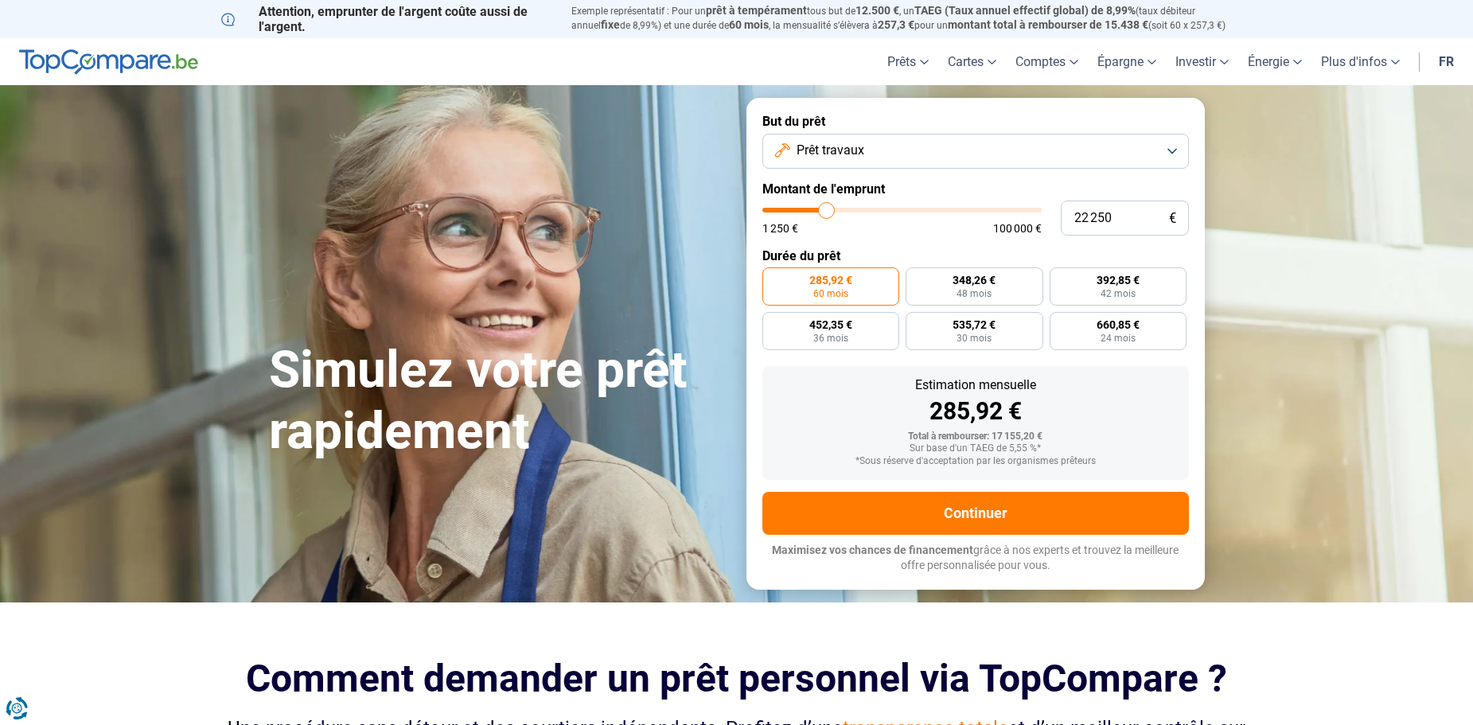
type input "22750"
type input "23 000"
type input "23000"
type input "23 250"
type input "23250"
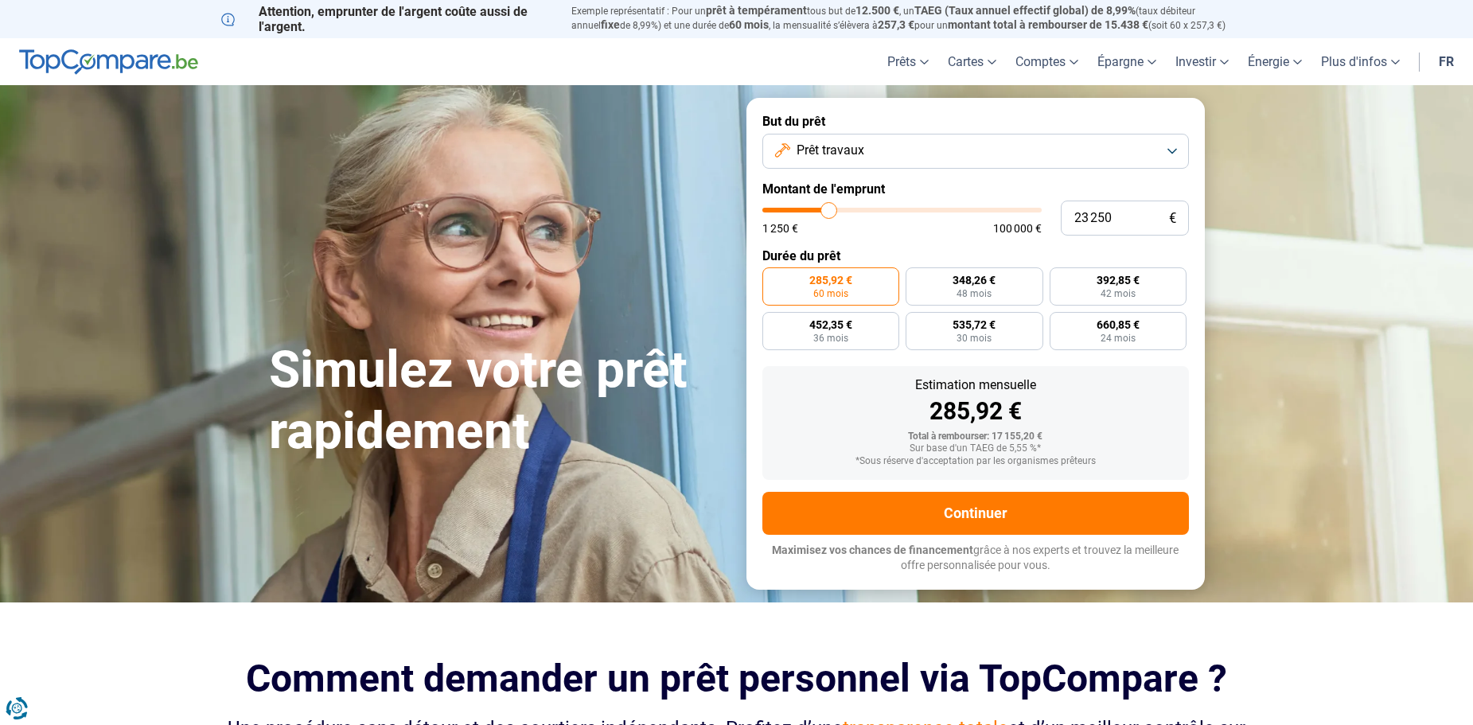
type input "23 500"
type input "23500"
type input "23 750"
type input "23750"
type input "24 750"
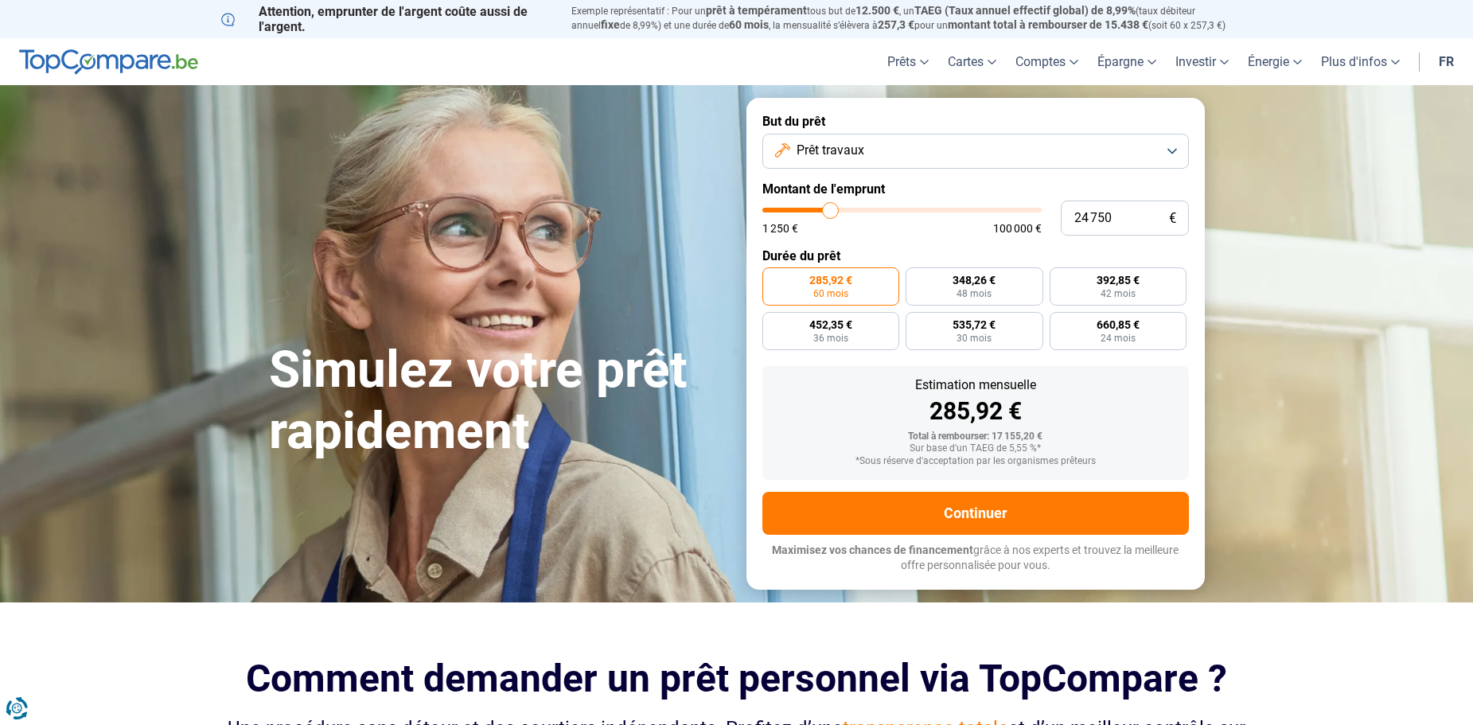
type input "24750"
type input "25 000"
type input "25000"
type input "25 250"
type input "25250"
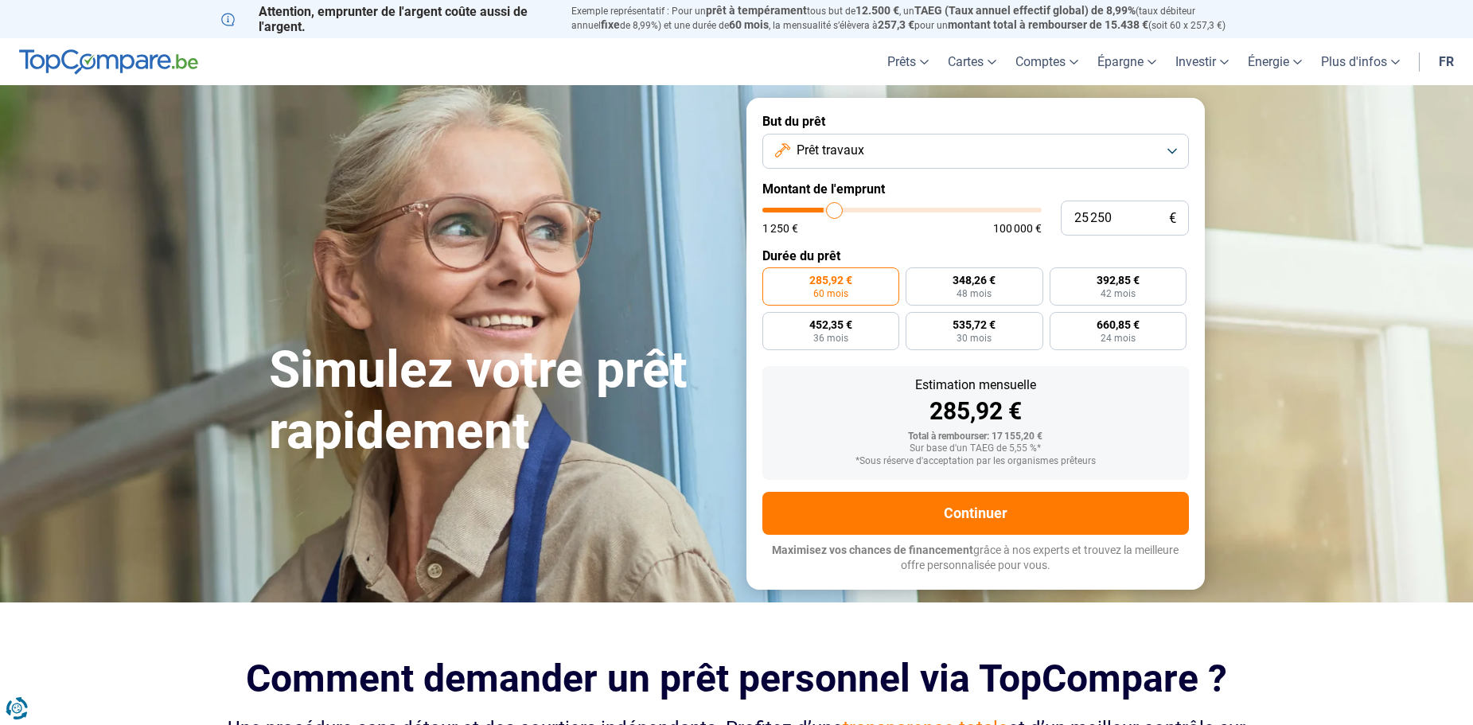
type input "26 000"
type input "26000"
type input "26 250"
type input "26250"
type input "26 500"
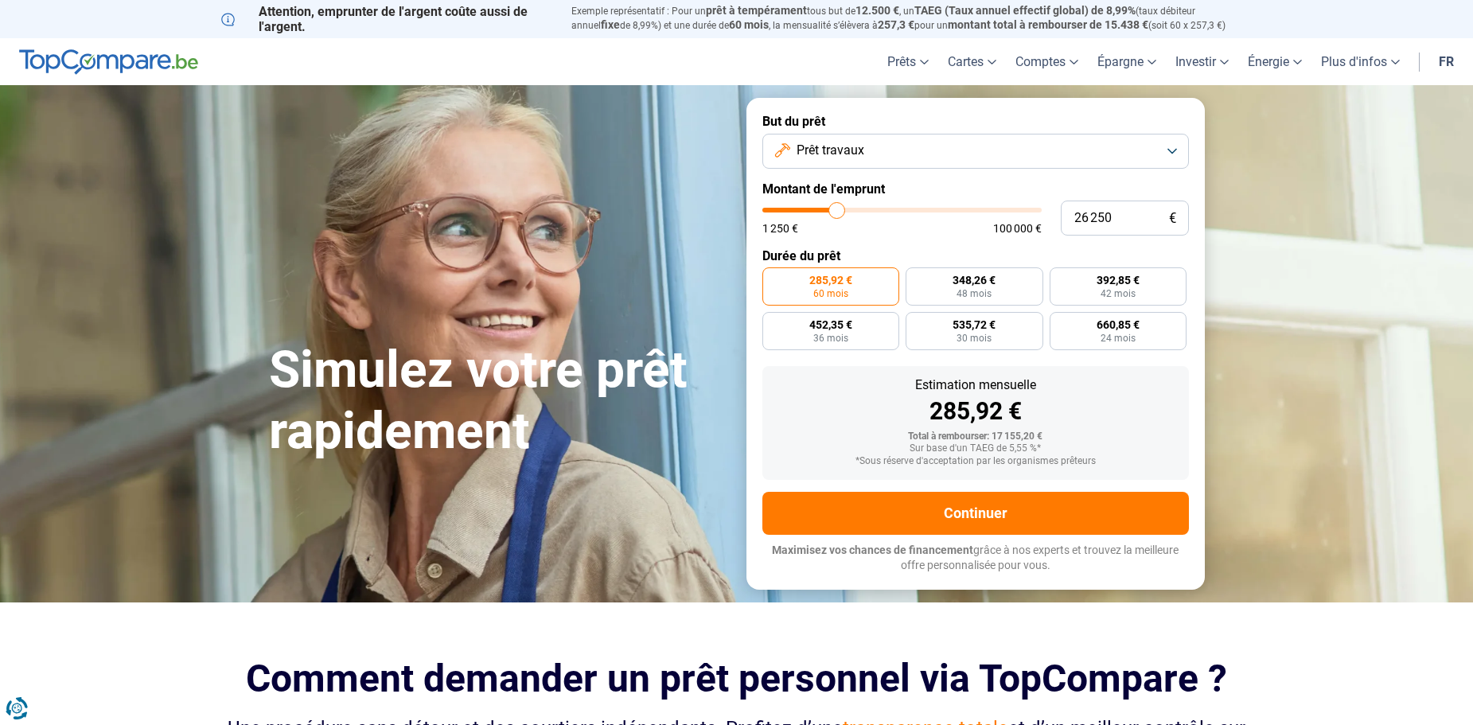
type input "26500"
type input "26 750"
type input "26750"
type input "27 250"
type input "27250"
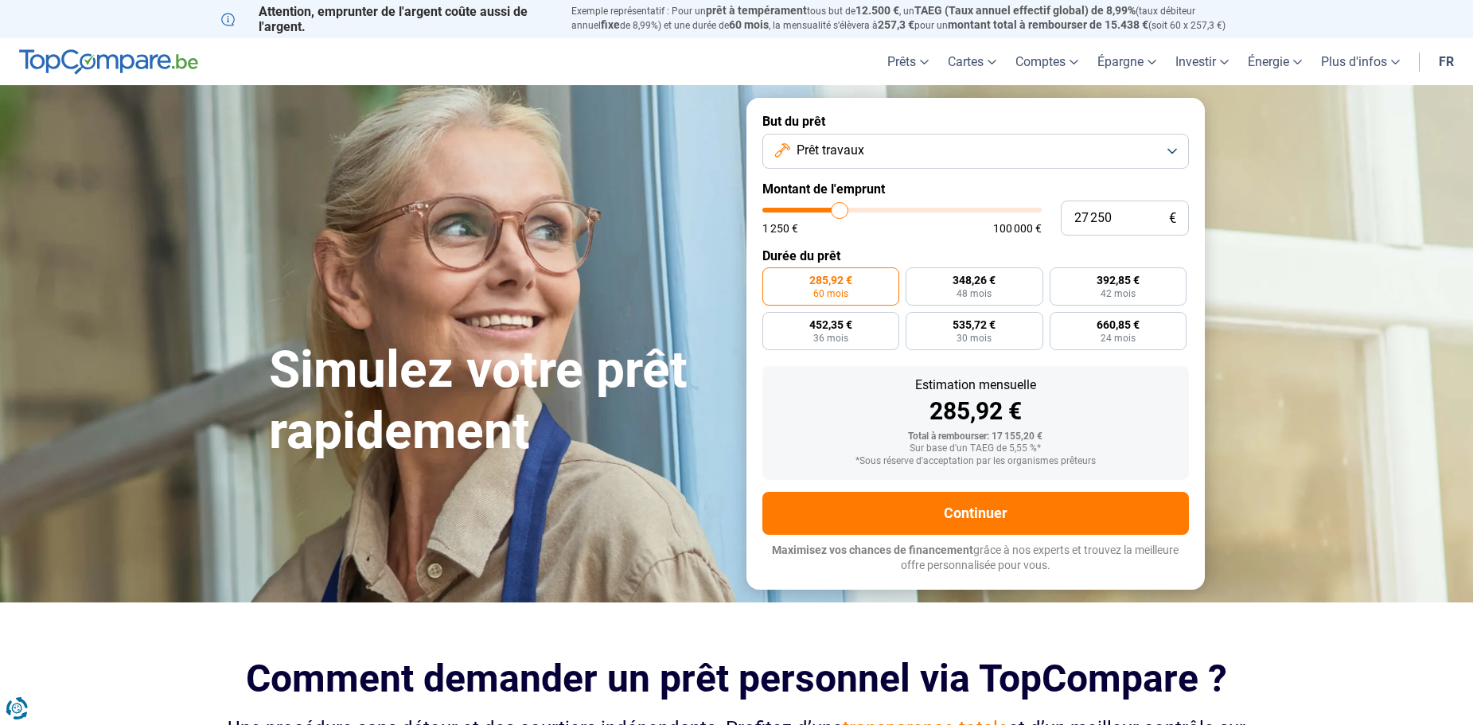
type input "27 500"
type input "27500"
type input "27 750"
type input "27750"
type input "28 250"
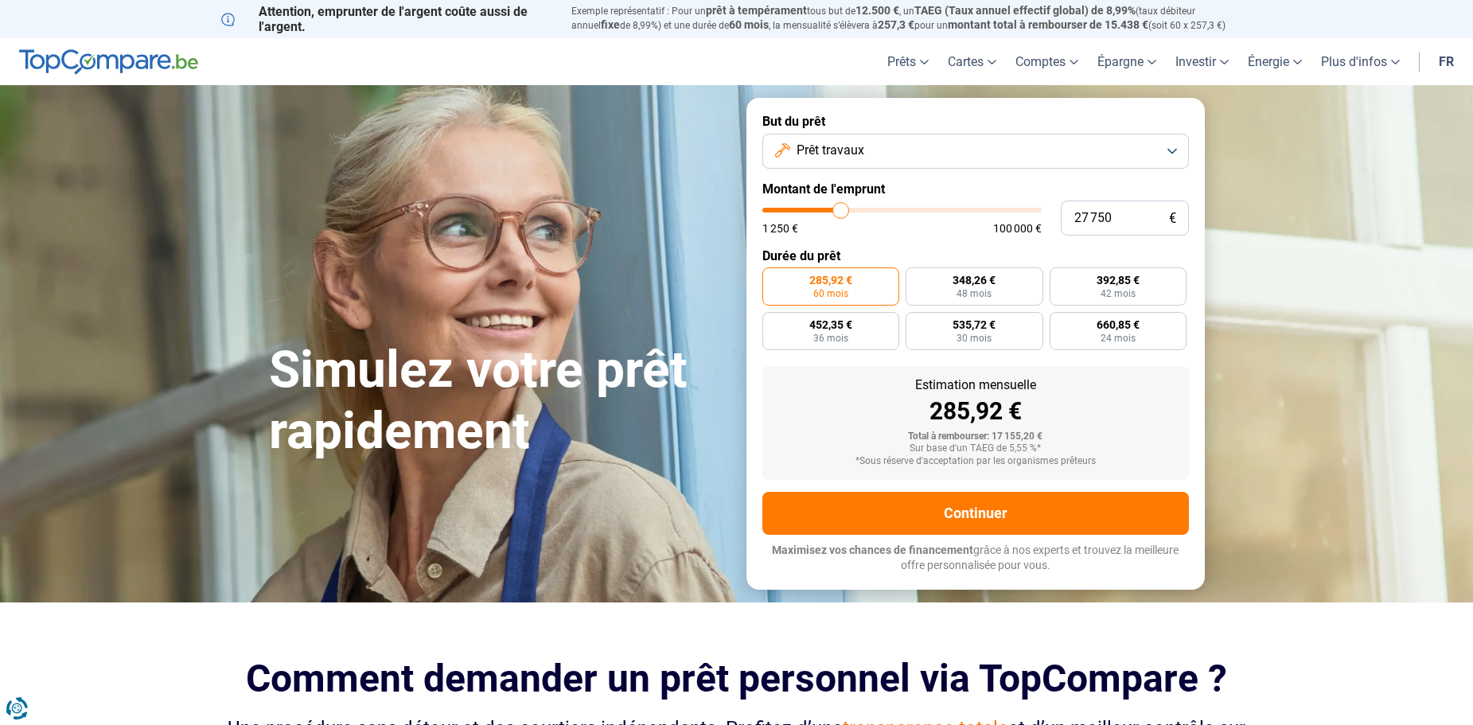
type input "28250"
type input "28 750"
type input "28750"
type input "29 000"
type input "29000"
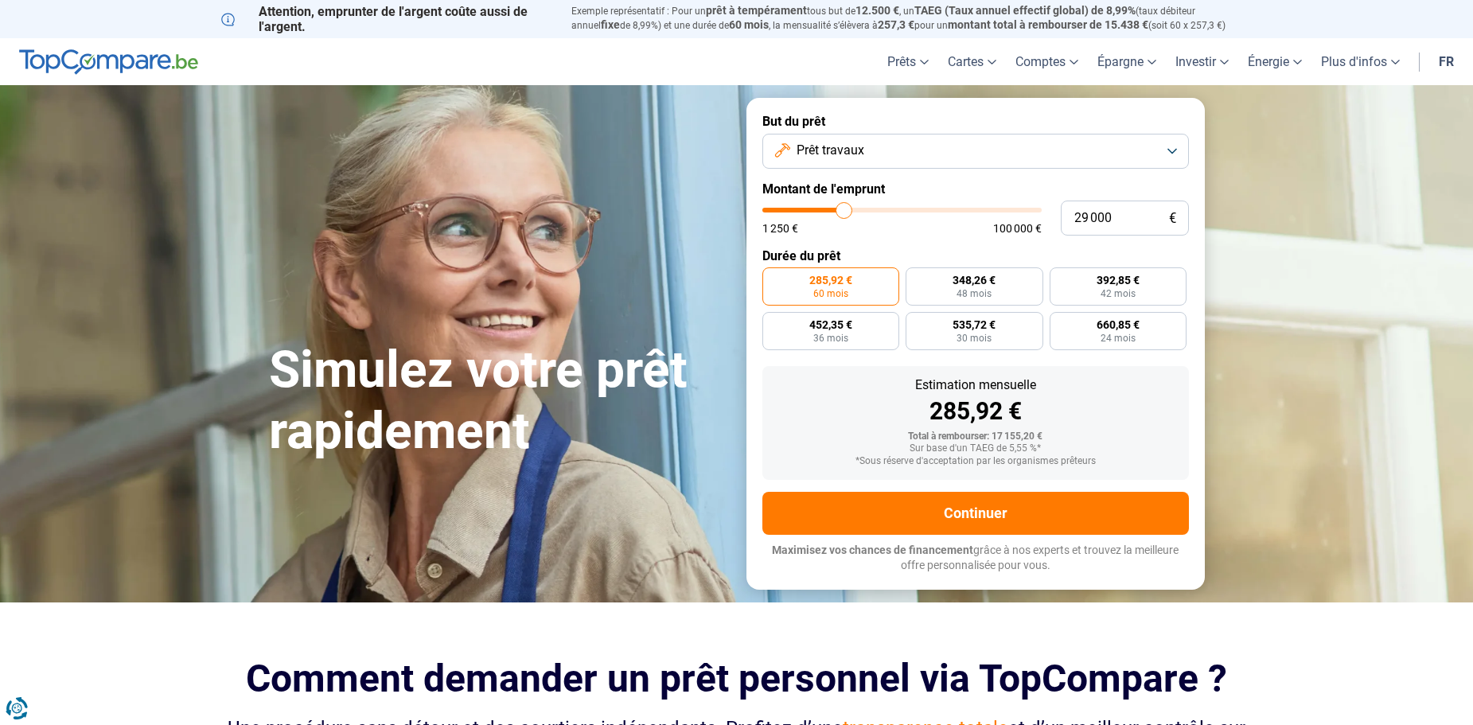
type input "29 250"
type input "29250"
type input "29 500"
type input "29500"
type input "29 750"
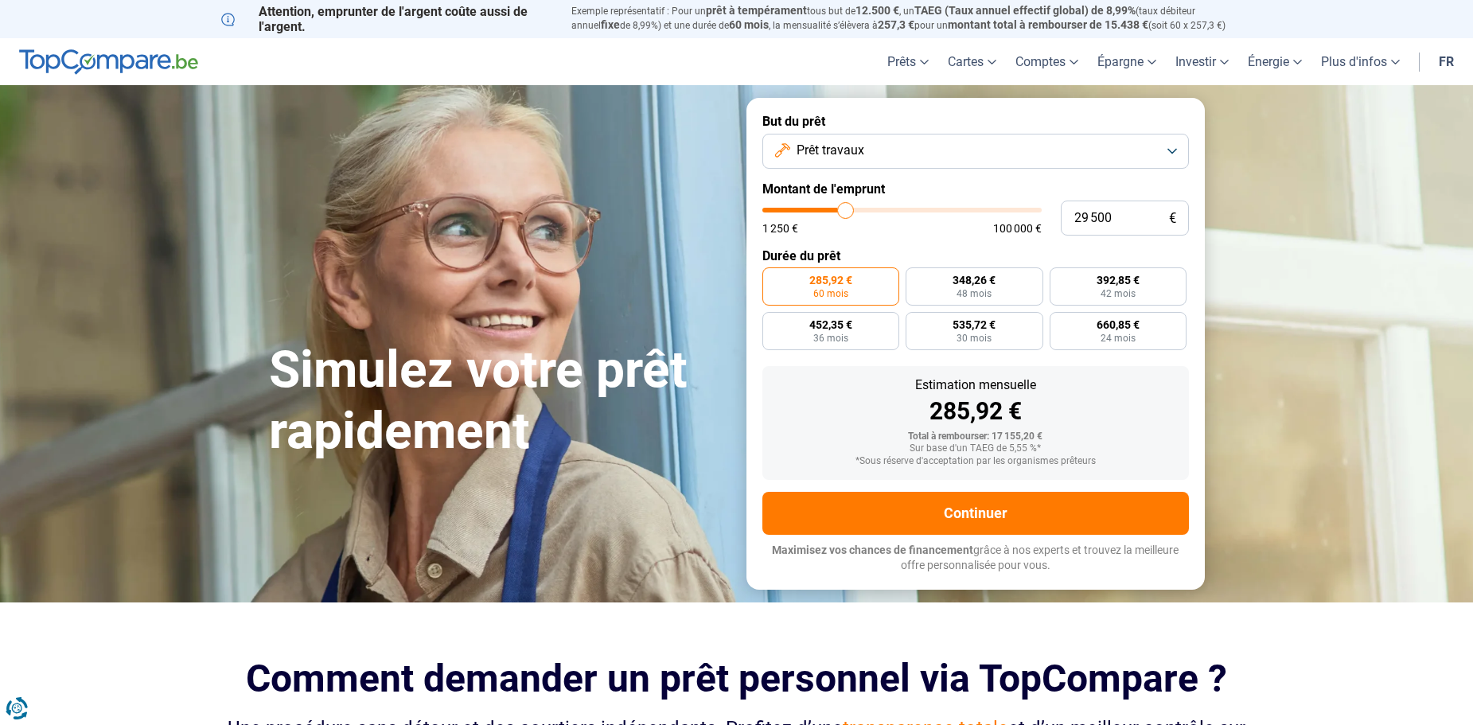
type input "29750"
type input "30 250"
type input "30250"
type input "30 750"
type input "30750"
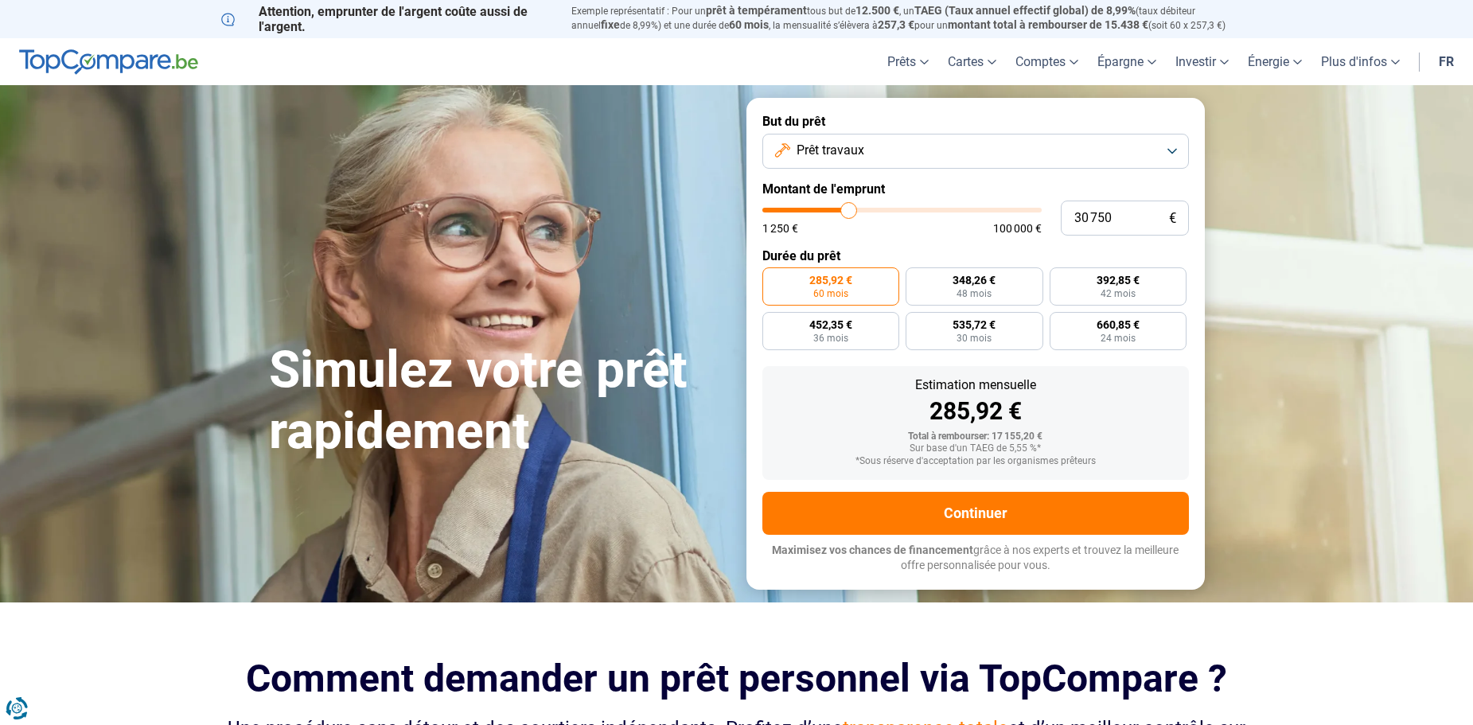
type input "31 000"
type input "31000"
type input "31 750"
type input "31750"
type input "32 000"
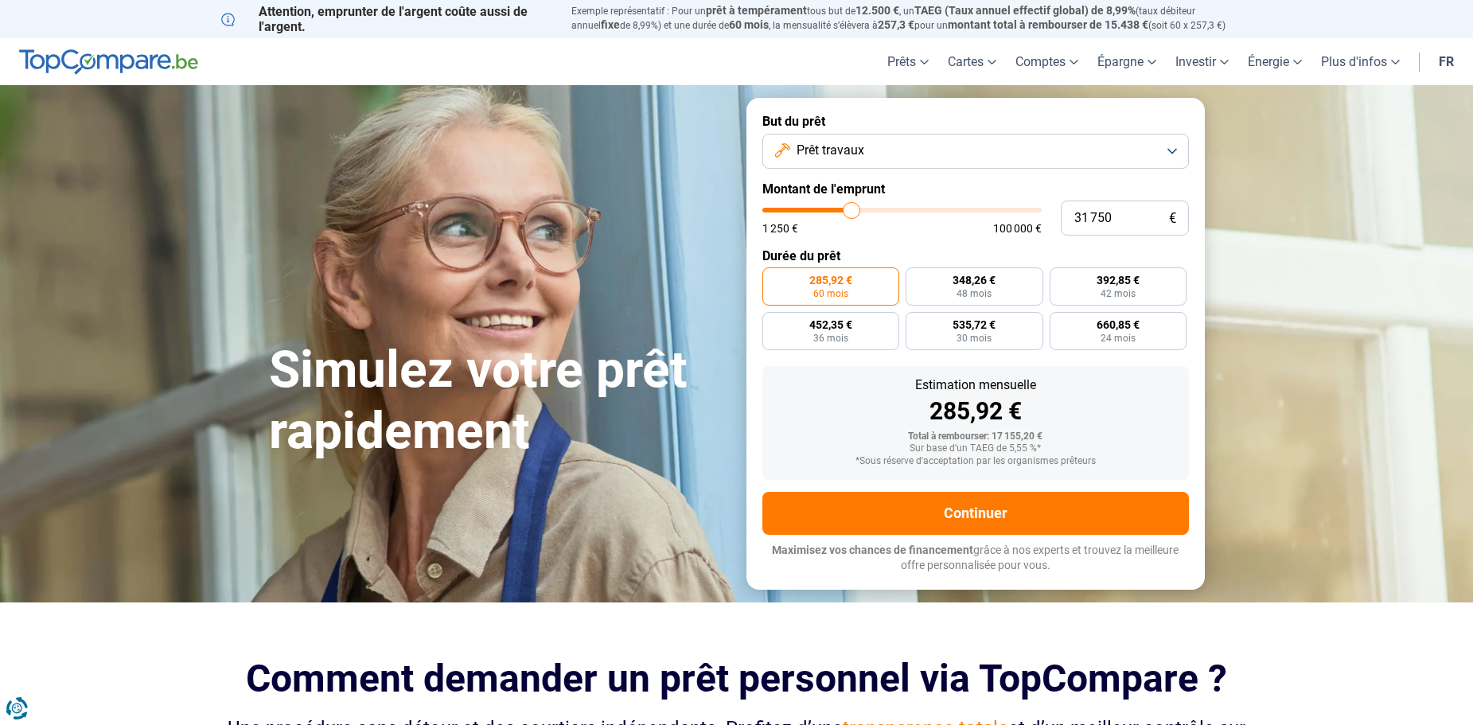
type input "32000"
type input "32 250"
type input "32250"
type input "32 500"
type input "32500"
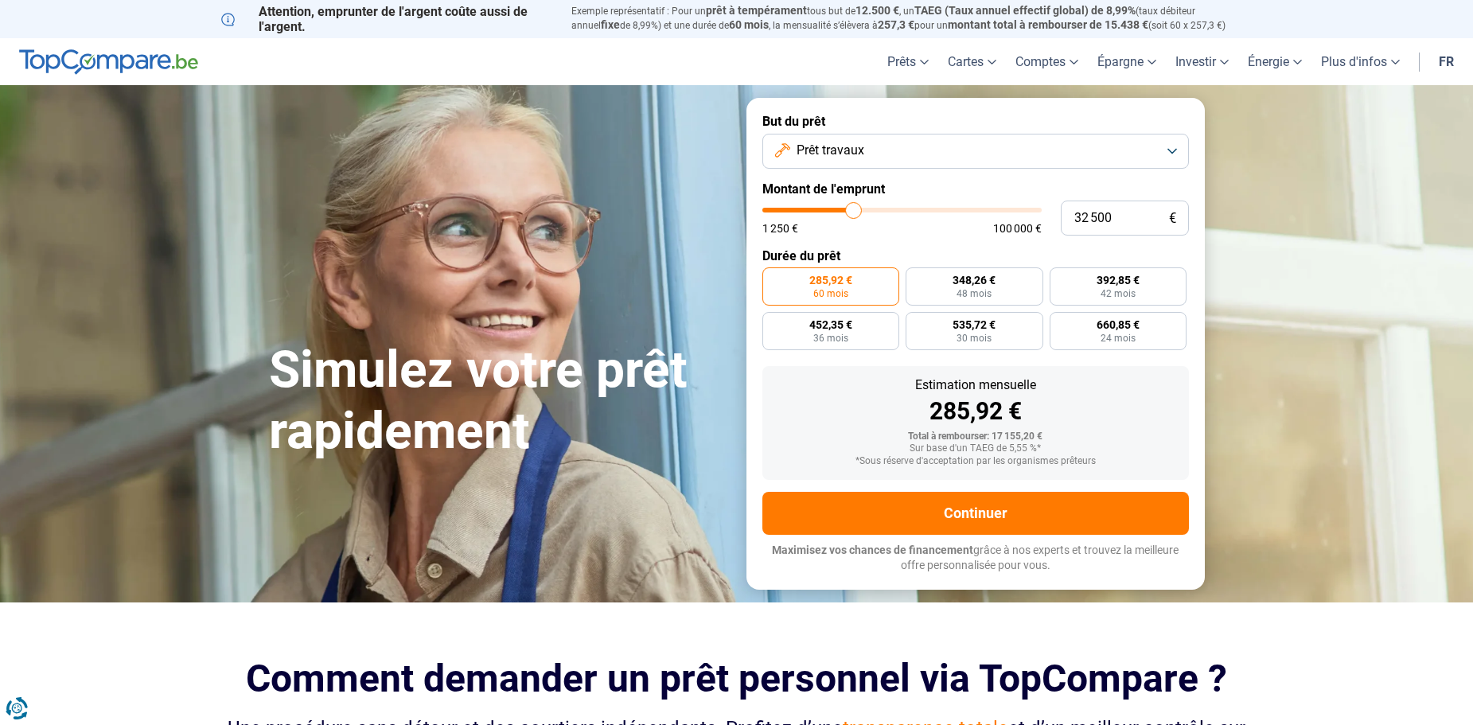
type input "32 750"
type input "32750"
drag, startPoint x: 806, startPoint y: 214, endPoint x: 861, endPoint y: 214, distance: 54.9
click at [861, 213] on input "range" at bounding box center [902, 210] width 279 height 5
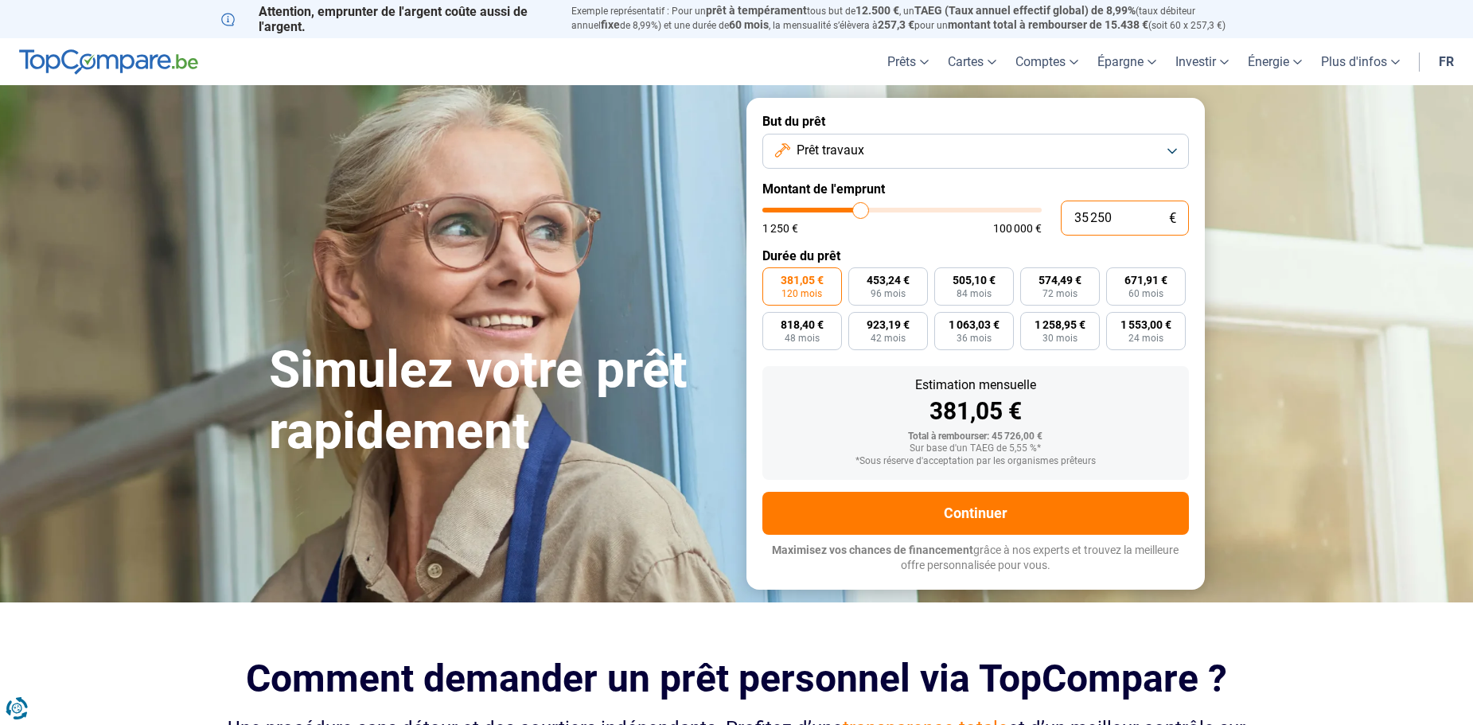
drag, startPoint x: 1113, startPoint y: 214, endPoint x: 1060, endPoint y: 224, distance: 53.5
click at [1061, 224] on input "35 250" at bounding box center [1125, 218] width 128 height 35
click at [942, 234] on div "1 250 € 100 000 €" at bounding box center [902, 228] width 279 height 11
click at [912, 146] on button "Prêt travaux" at bounding box center [976, 151] width 427 height 35
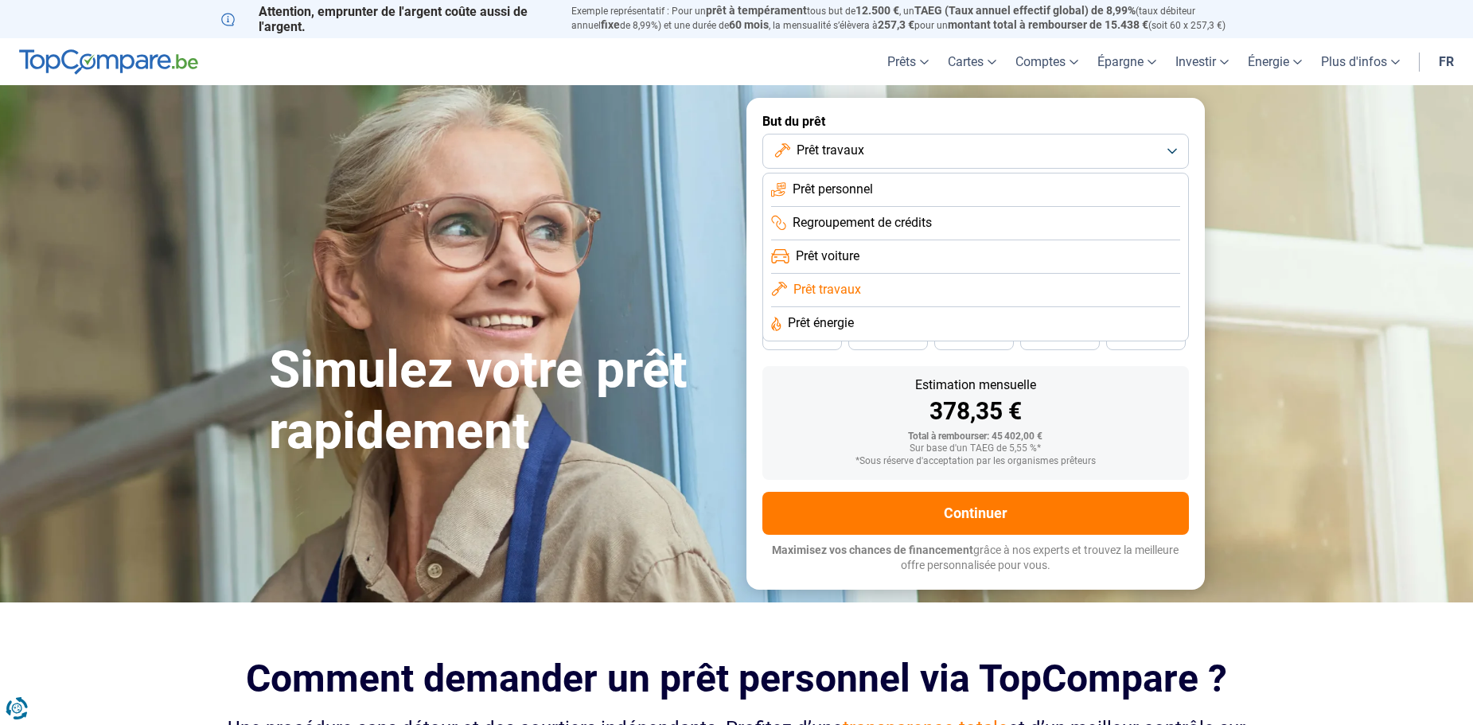
click at [898, 193] on li "Prêt personnel" at bounding box center [975, 190] width 409 height 33
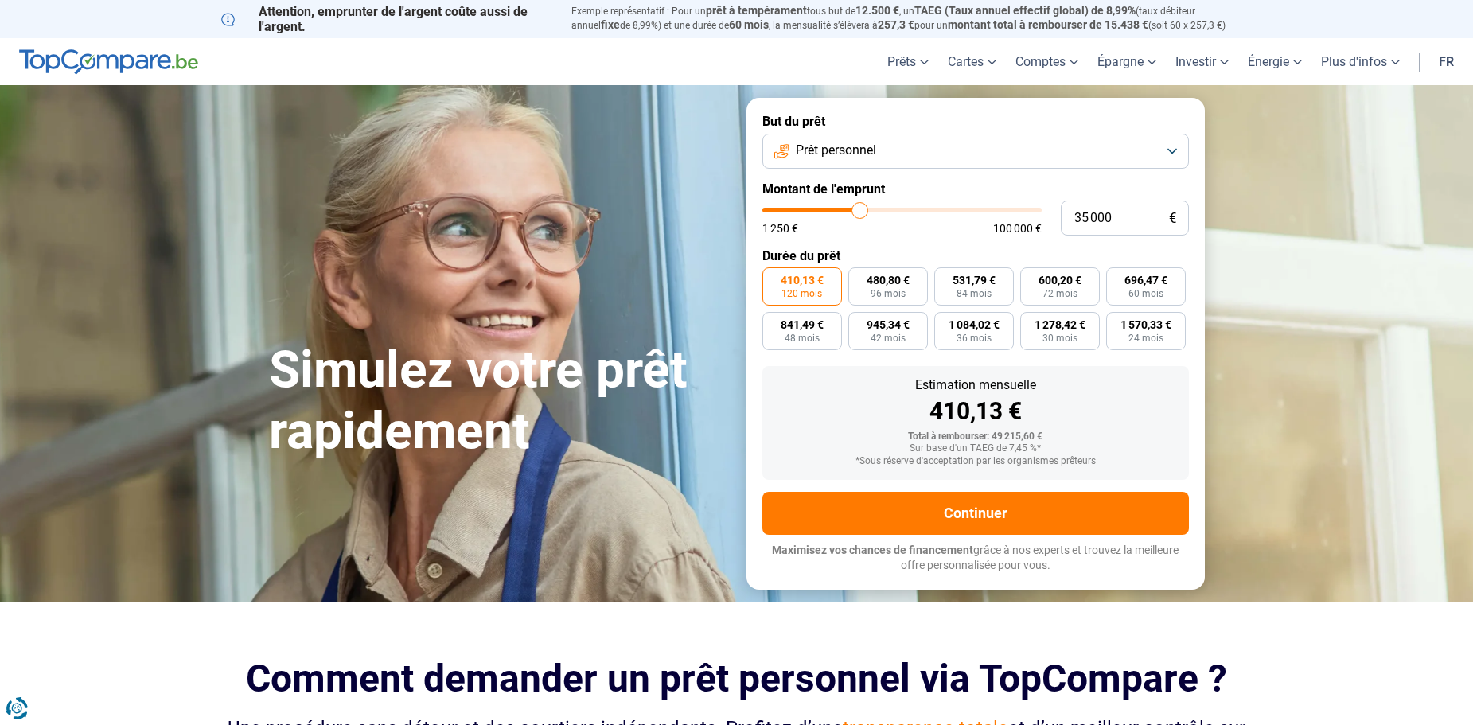
click at [913, 154] on button "Prêt personnel" at bounding box center [976, 151] width 427 height 35
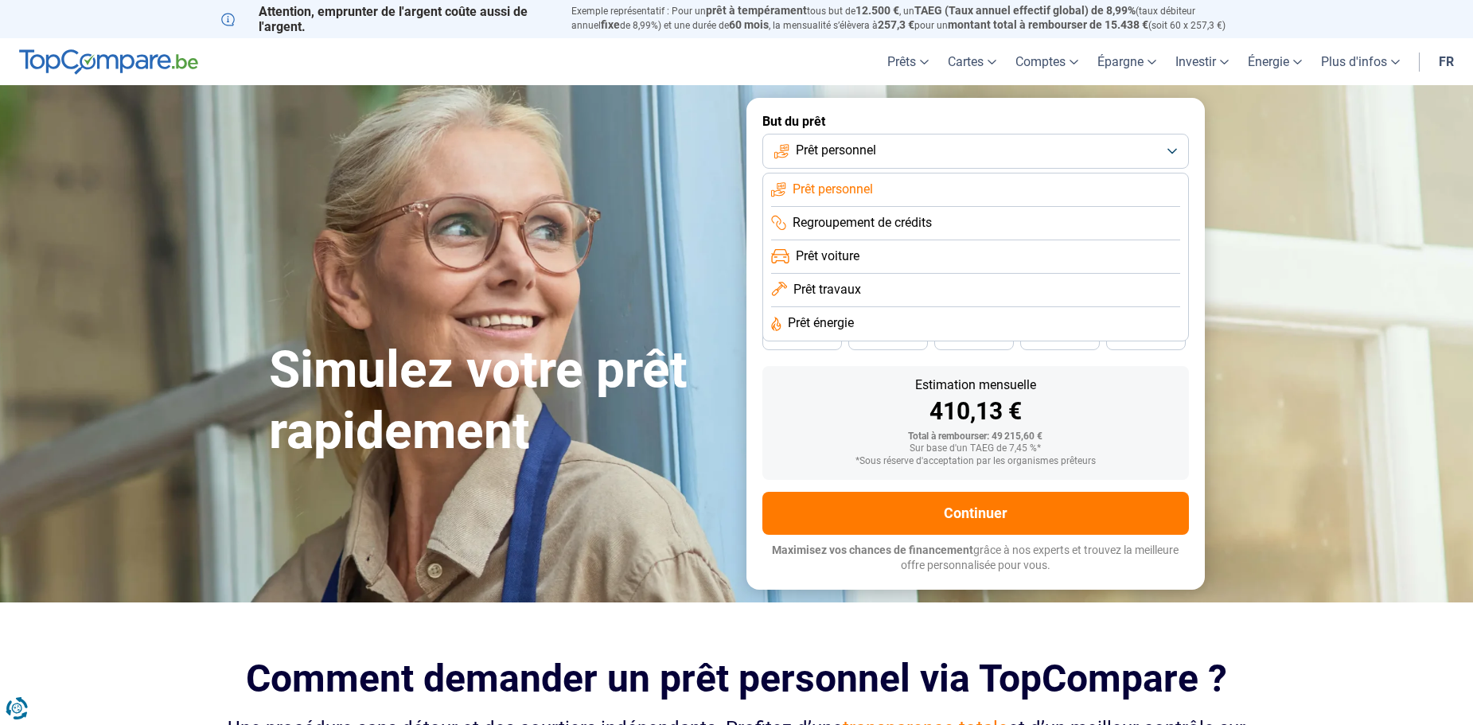
click at [872, 256] on li "Prêt voiture" at bounding box center [975, 256] width 409 height 33
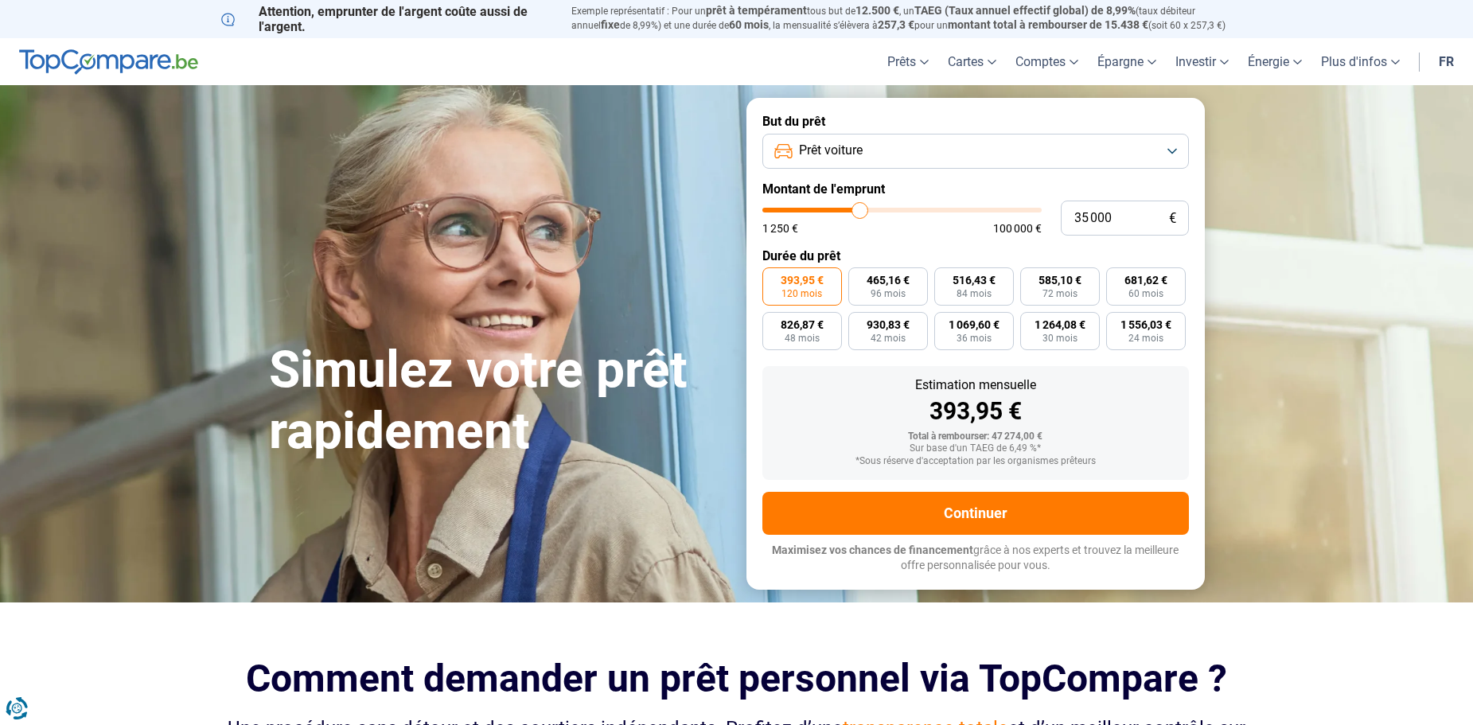
click at [904, 149] on button "Prêt voiture" at bounding box center [976, 151] width 427 height 35
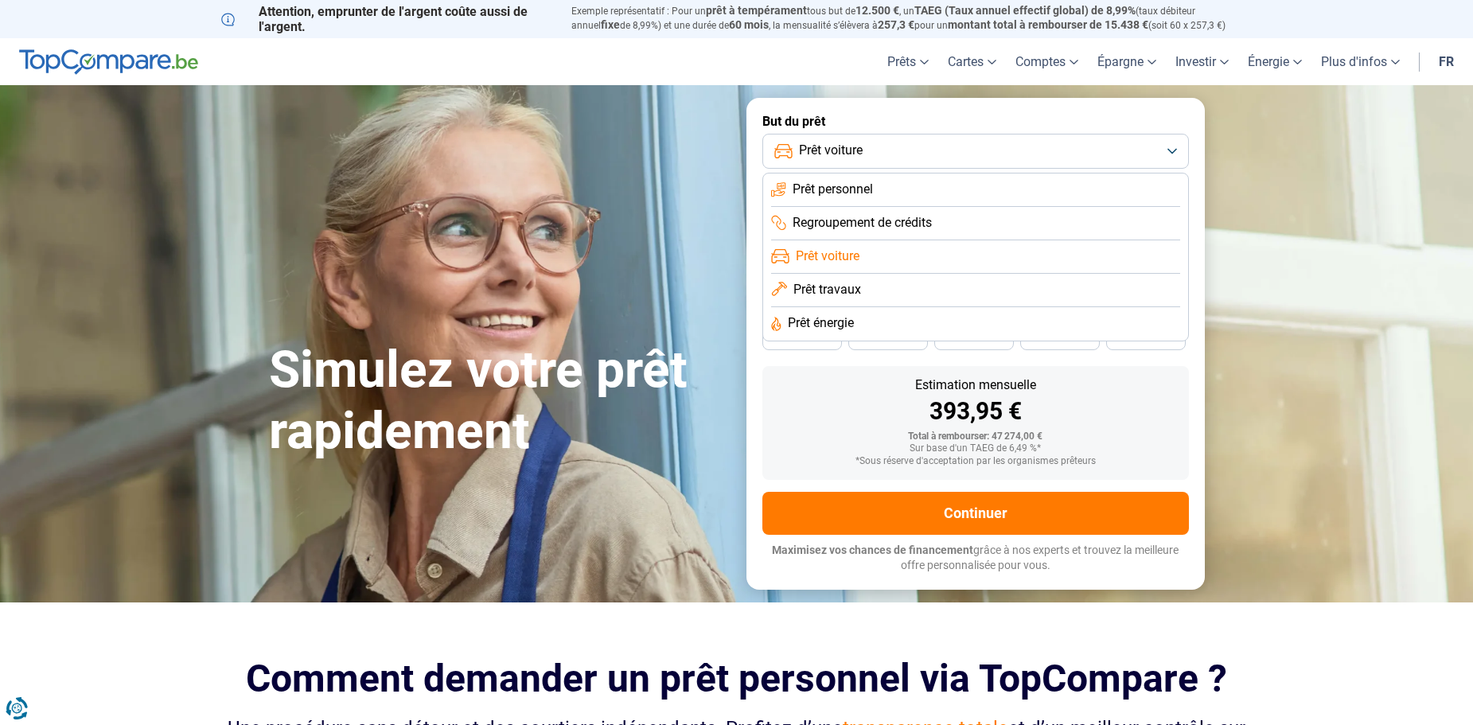
click at [876, 224] on span "Regroupement de crédits" at bounding box center [862, 223] width 139 height 18
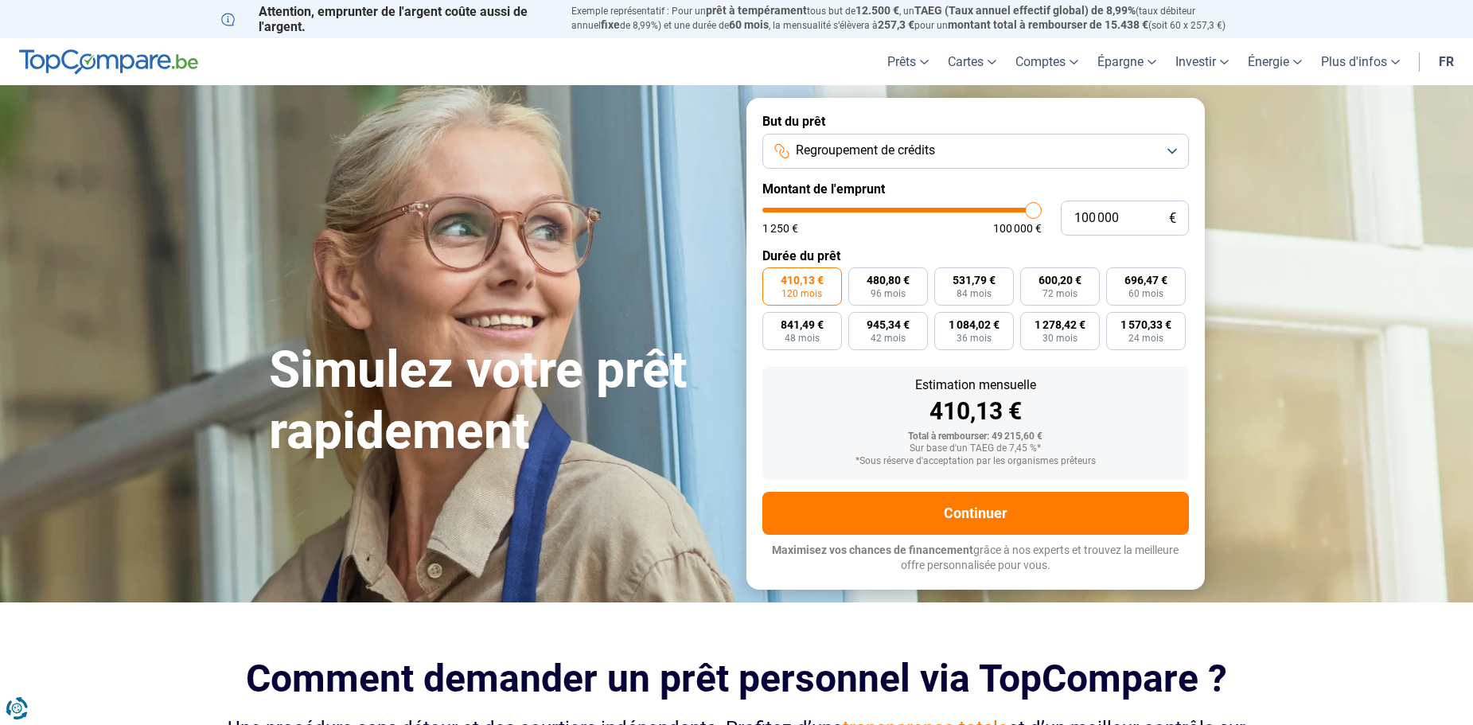
drag, startPoint x: 860, startPoint y: 204, endPoint x: 1043, endPoint y: 209, distance: 183.2
click at [1042, 209] on input "range" at bounding box center [902, 210] width 279 height 5
click at [926, 150] on span "Regroupement de crédits" at bounding box center [865, 151] width 139 height 18
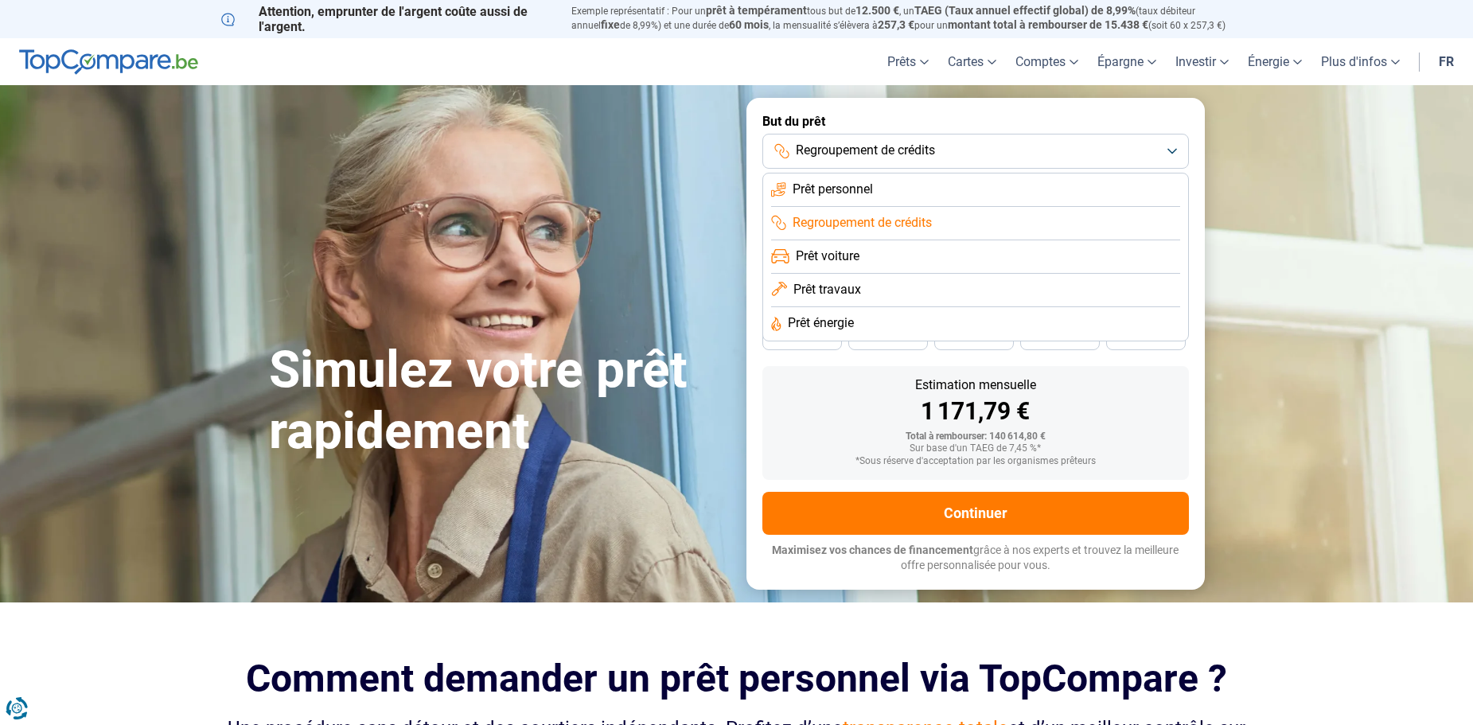
click at [841, 291] on span "Prêt travaux" at bounding box center [828, 290] width 68 height 18
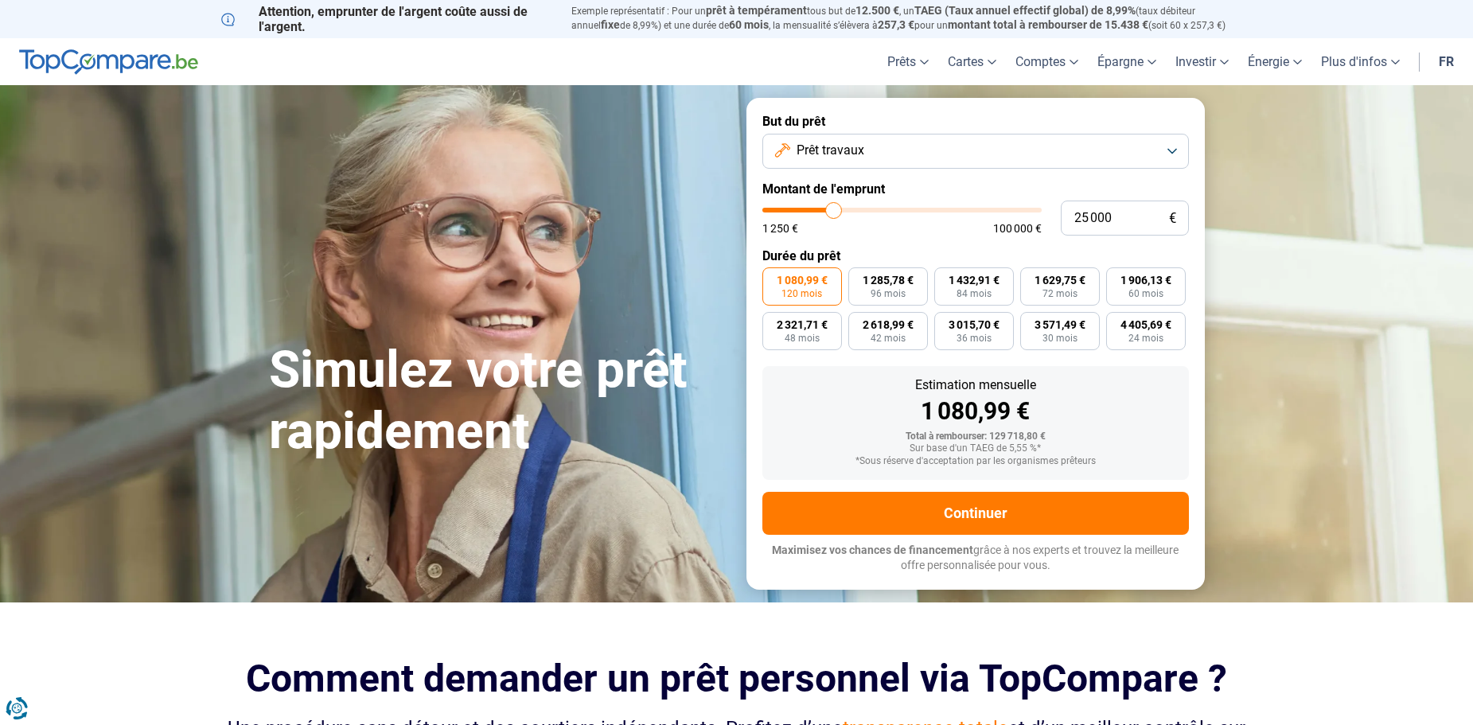
drag, startPoint x: 1034, startPoint y: 213, endPoint x: 834, endPoint y: 223, distance: 200.0
click at [834, 213] on input "range" at bounding box center [902, 210] width 279 height 5
